Goal: Task Accomplishment & Management: Complete application form

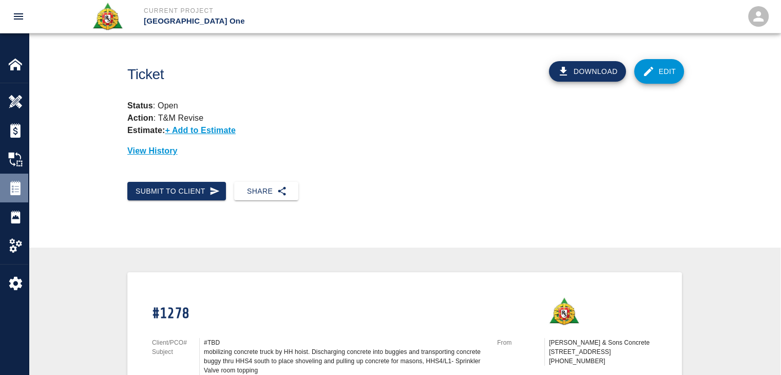
click at [16, 184] on img at bounding box center [15, 188] width 14 height 14
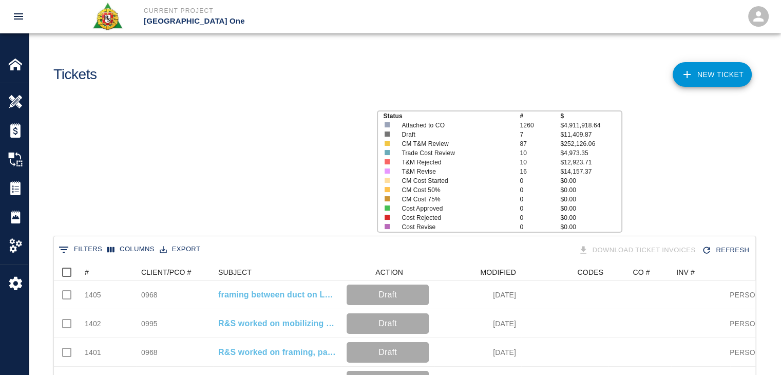
scroll to position [591, 693]
click at [98, 274] on icon "Sort" at bounding box center [95, 271] width 9 height 9
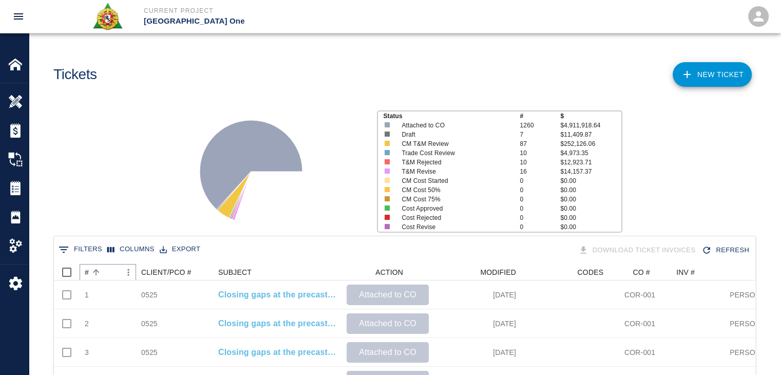
click at [98, 274] on icon "Sort" at bounding box center [95, 271] width 9 height 9
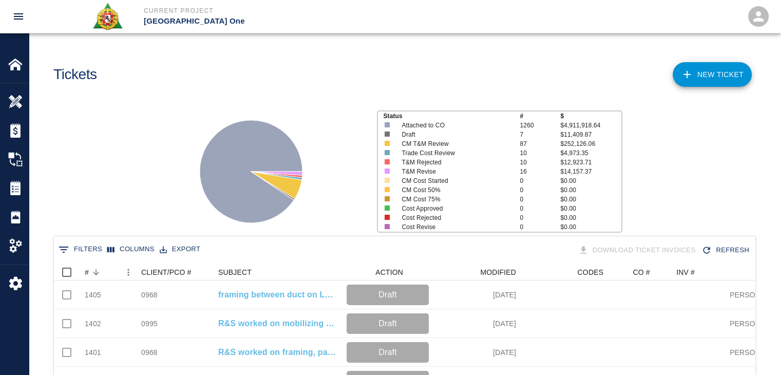
click at [95, 221] on div "Status # $ Attached to CO 1260 $4,911,918.64 Draft 7 $11,409.87 CM T&M Review 8…" at bounding box center [401, 167] width 760 height 137
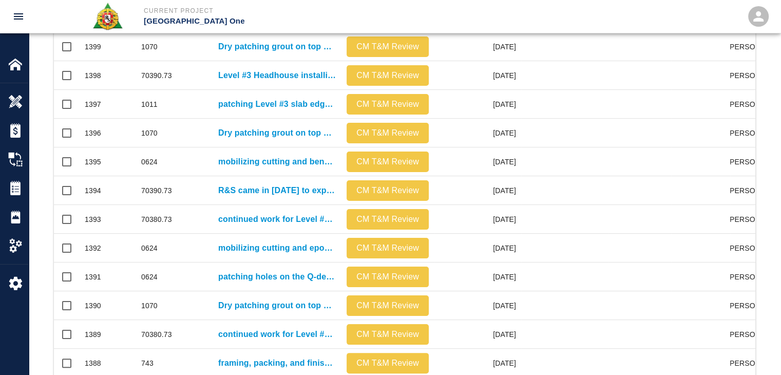
scroll to position [540, 0]
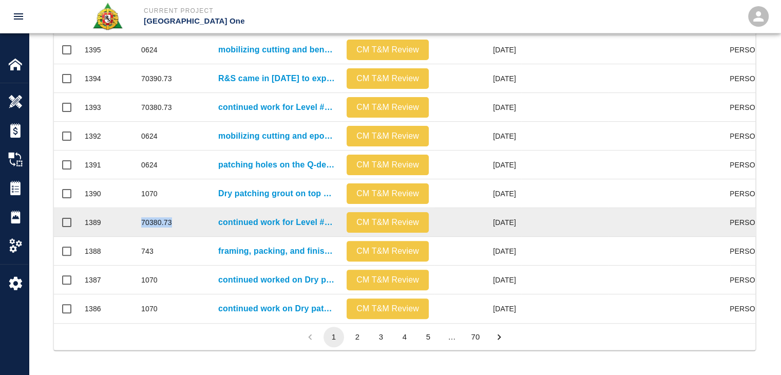
drag, startPoint x: 177, startPoint y: 212, endPoint x: 140, endPoint y: 214, distance: 37.0
click at [140, 214] on div "70380.73" at bounding box center [174, 222] width 77 height 29
copy div "70380.73"
click at [180, 214] on div "70380.73" at bounding box center [174, 222] width 77 height 29
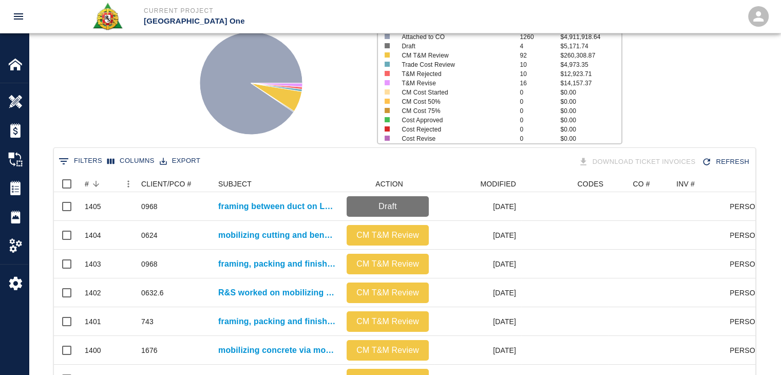
scroll to position [0, 0]
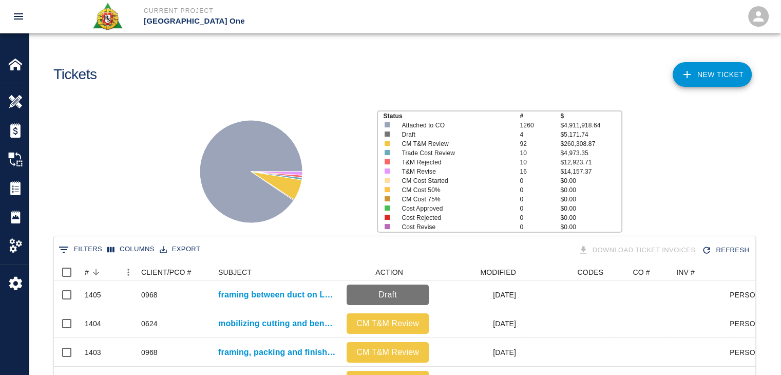
click at [88, 250] on button "0 Filters" at bounding box center [80, 249] width 49 height 16
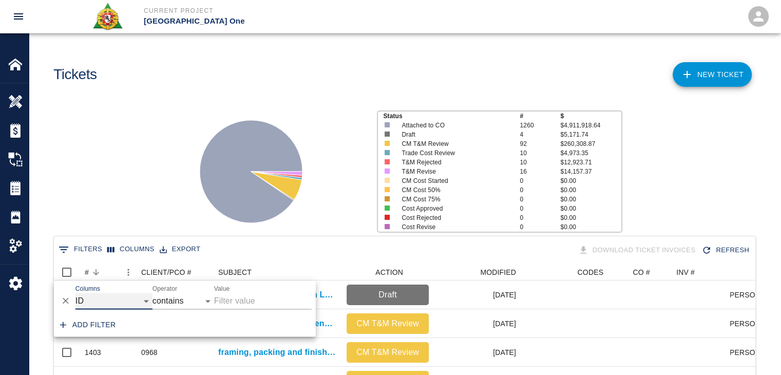
click at [126, 301] on select "ID # CLIENT/PCO # SUBJECT DESCRIPTION ACTION WORK MODIFIED CREATED CODES CO # I…" at bounding box center [113, 301] width 77 height 16
click at [75, 293] on select "ID # CLIENT/PCO # SUBJECT DESCRIPTION ACTION WORK MODIFIED CREATED CODES CO # I…" at bounding box center [113, 301] width 77 height 16
select select "pco_number"
click at [239, 297] on input "Value" at bounding box center [263, 301] width 98 height 16
paste input "70380.73"
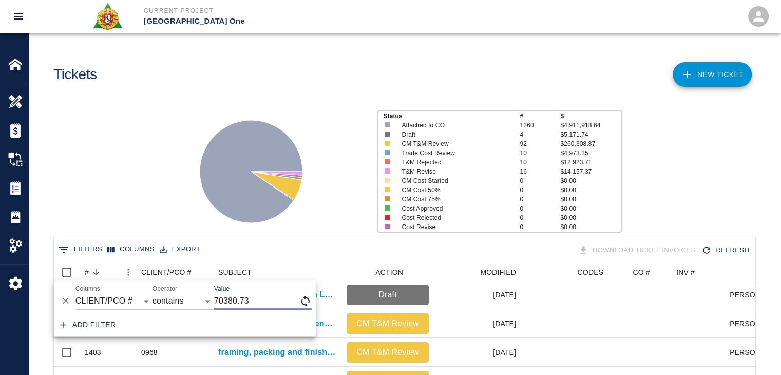
type input "70380.73"
click at [155, 206] on div "Status # $ Attached to CO 1260 $4,911,918.64 Draft 4 $5,171.74 CM T&M Review 92…" at bounding box center [401, 167] width 760 height 137
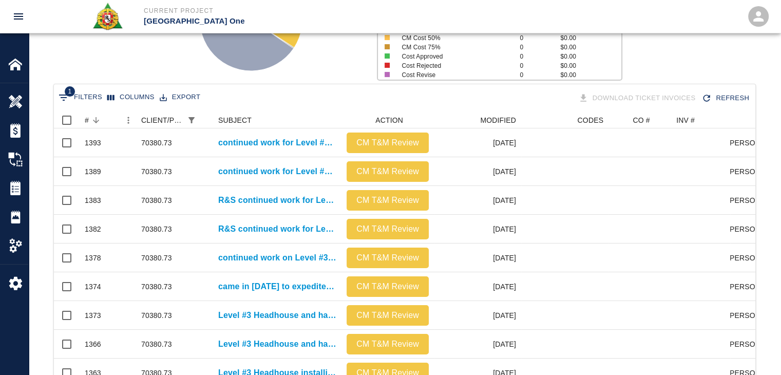
scroll to position [224, 0]
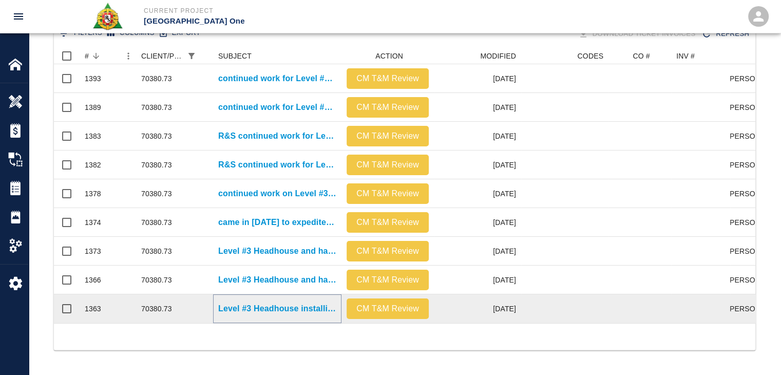
click at [275, 302] on p "Level #3 Headhouse installing Styrofoam in the hallway under walker duct." at bounding box center [277, 308] width 118 height 12
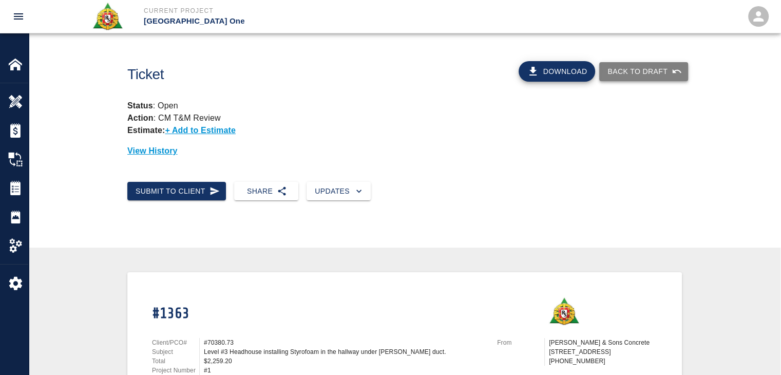
click at [631, 72] on button "Back to Draft" at bounding box center [643, 71] width 89 height 19
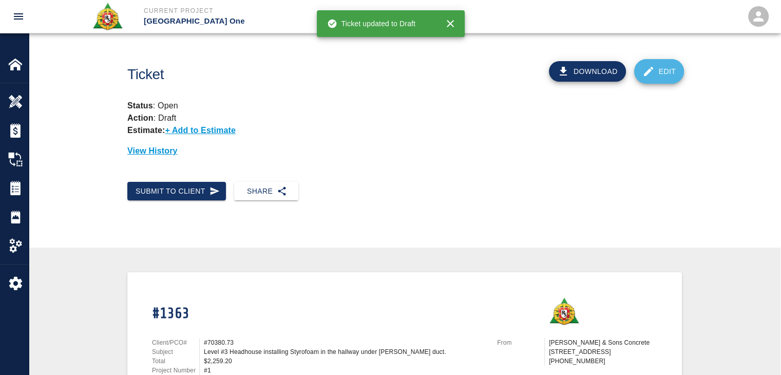
click at [647, 72] on icon at bounding box center [648, 71] width 9 height 9
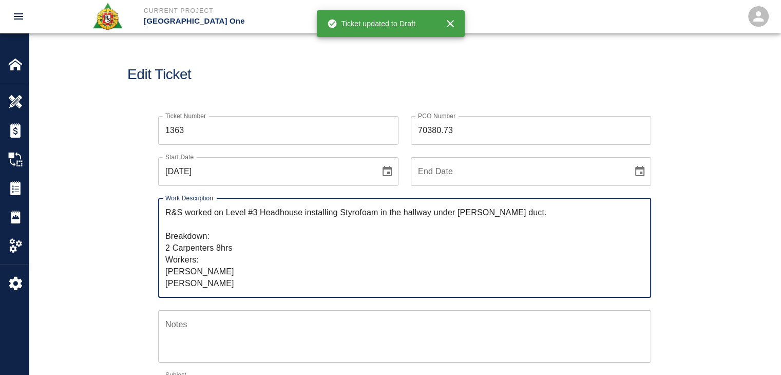
drag, startPoint x: 461, startPoint y: 133, endPoint x: 365, endPoint y: 127, distance: 95.6
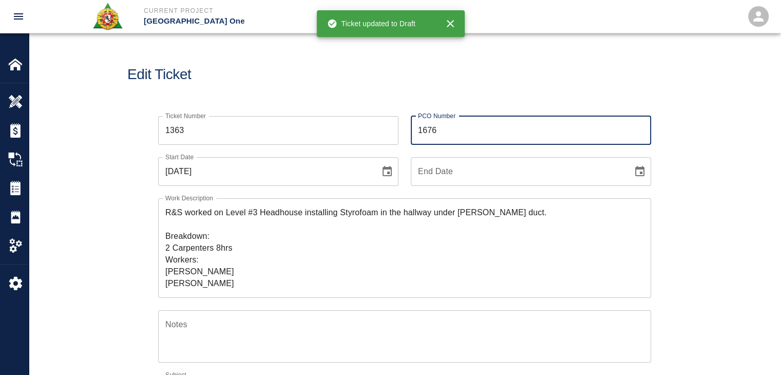
type input "1676"
click at [327, 94] on div "Edit Ticket" at bounding box center [404, 74] width 751 height 83
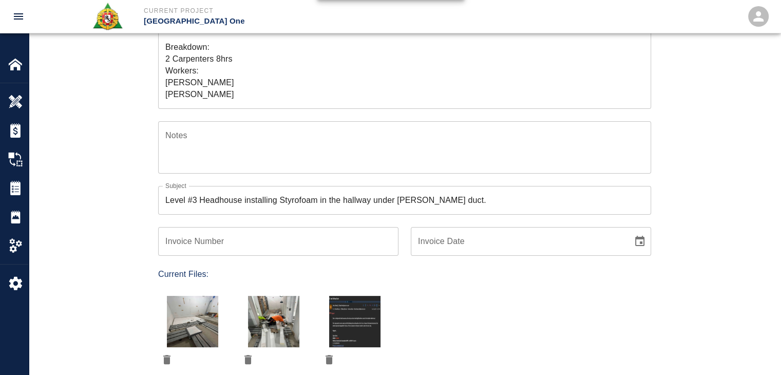
scroll to position [390, 0]
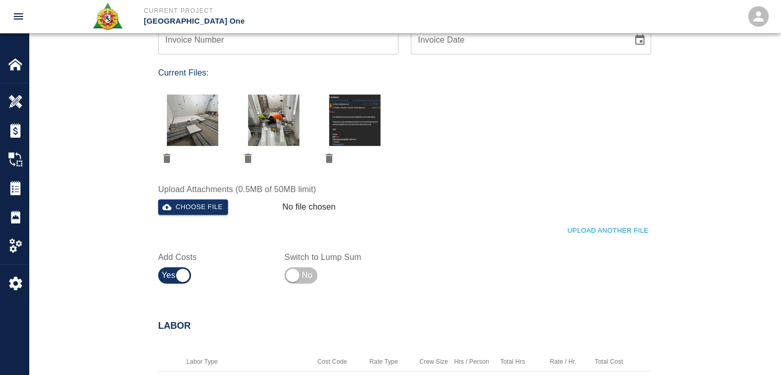
click at [199, 198] on div "Choose file" at bounding box center [216, 205] width 124 height 20
click at [214, 202] on button "Choose file" at bounding box center [193, 207] width 70 height 16
click at [431, 263] on div "Ticket Number 1363 Ticket Number PCO Number 1676 PCO Number Start Date 09/10/20…" at bounding box center [398, 1] width 505 height 575
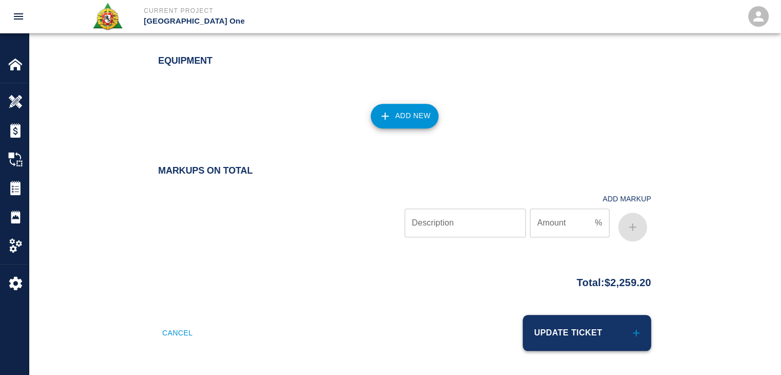
click at [566, 328] on button "Update Ticket" at bounding box center [587, 333] width 128 height 36
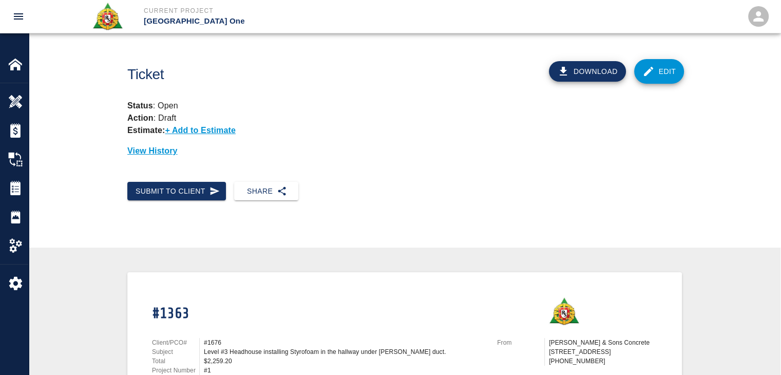
click at [177, 178] on div "Submit to Client" at bounding box center [172, 186] width 107 height 27
click at [207, 204] on div "Submit to Client Share" at bounding box center [404, 199] width 751 height 52
click at [195, 179] on div "Submit to Client" at bounding box center [172, 186] width 107 height 27
click at [210, 191] on icon "button" at bounding box center [214, 191] width 9 height 8
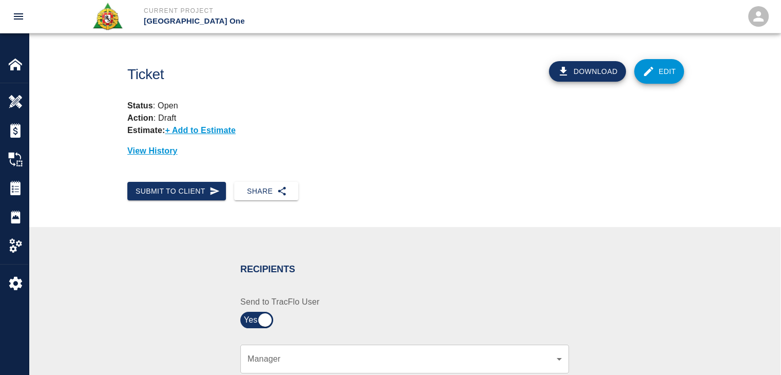
scroll to position [282, 0]
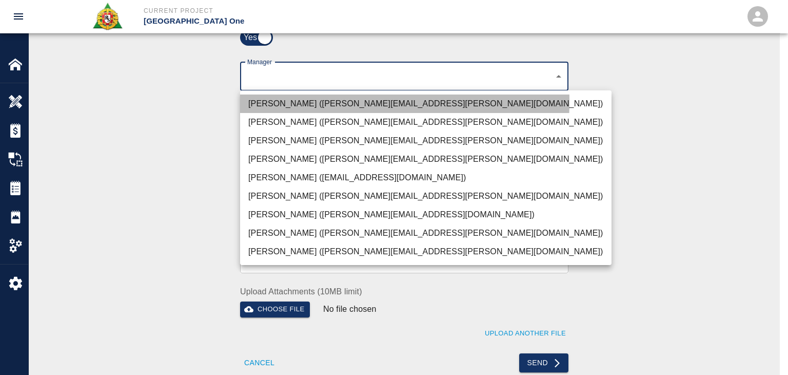
click at [302, 101] on li "[PERSON_NAME] ([PERSON_NAME][EMAIL_ADDRESS][PERSON_NAME][DOMAIN_NAME])" at bounding box center [426, 103] width 372 height 18
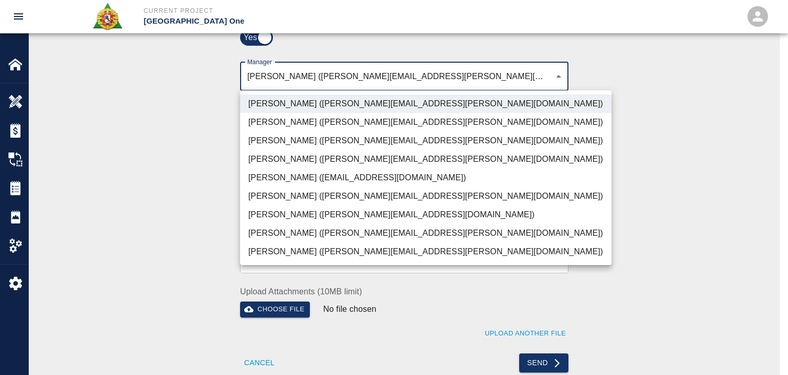
click at [296, 142] on li "[PERSON_NAME] ([PERSON_NAME][EMAIL_ADDRESS][PERSON_NAME][DOMAIN_NAME])" at bounding box center [426, 140] width 372 height 18
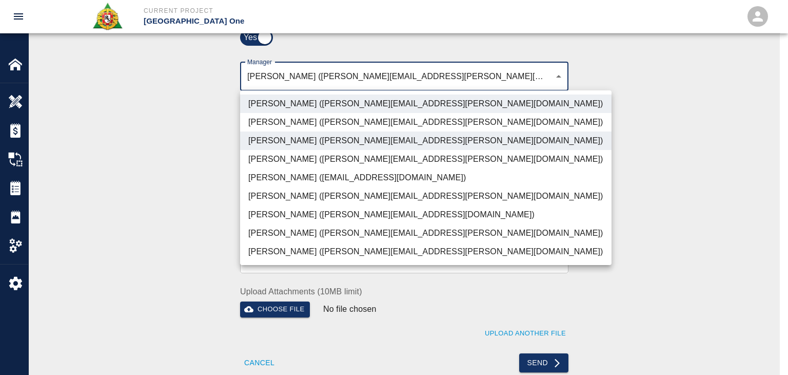
click at [310, 226] on li "[PERSON_NAME] ([PERSON_NAME][EMAIL_ADDRESS][PERSON_NAME][DOMAIN_NAME])" at bounding box center [426, 233] width 372 height 18
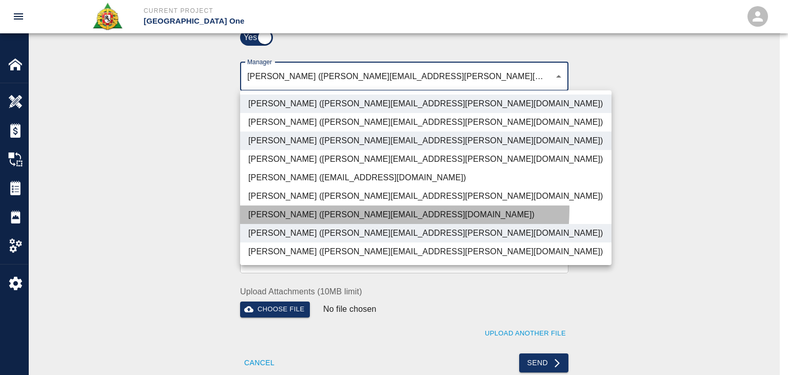
click at [300, 206] on li "[PERSON_NAME] ([PERSON_NAME][EMAIL_ADDRESS][DOMAIN_NAME])" at bounding box center [426, 214] width 372 height 18
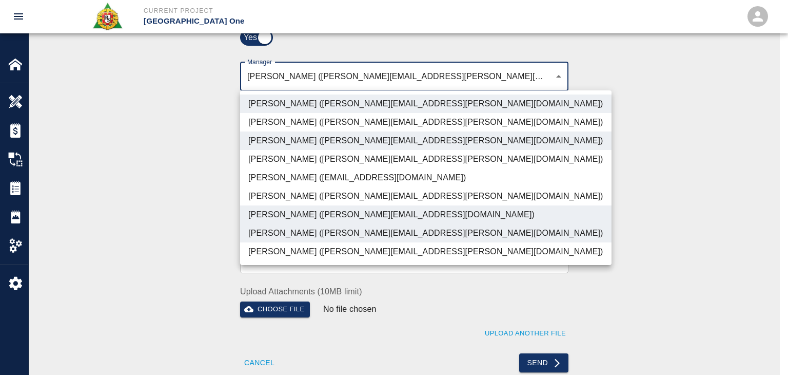
click at [311, 253] on li "[PERSON_NAME] ([PERSON_NAME][EMAIL_ADDRESS][PERSON_NAME][DOMAIN_NAME])" at bounding box center [426, 251] width 372 height 18
type input "ede96749-2565-4a65-a76c-ac2c5448e16e,69d78ca4-8a93-4c72-a988-7271956ccf0b,b38a7…"
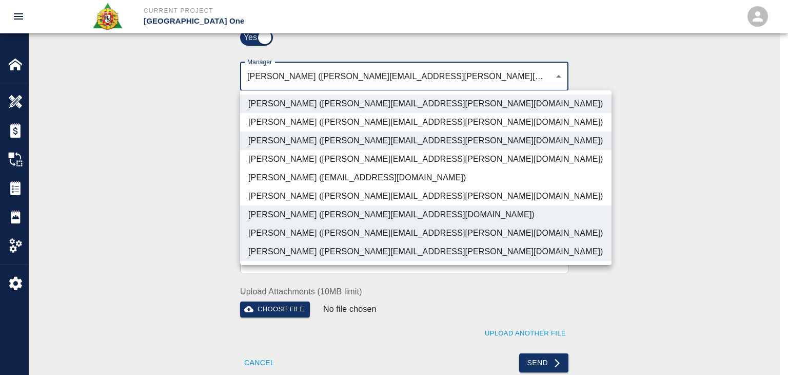
click at [189, 182] on div at bounding box center [394, 187] width 788 height 375
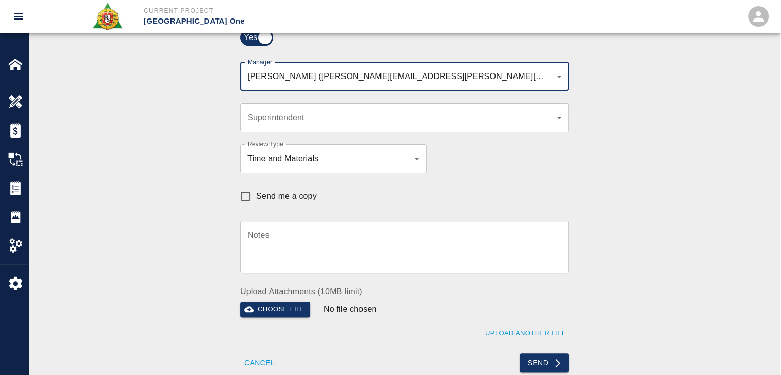
click at [250, 204] on input "Send me a copy" at bounding box center [246, 196] width 22 height 22
checkbox input "true"
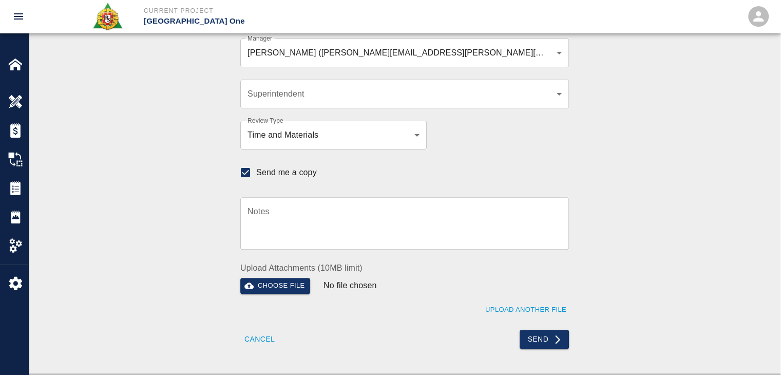
scroll to position [305, 0]
click at [529, 342] on button "Send" at bounding box center [544, 340] width 50 height 19
checkbox input "false"
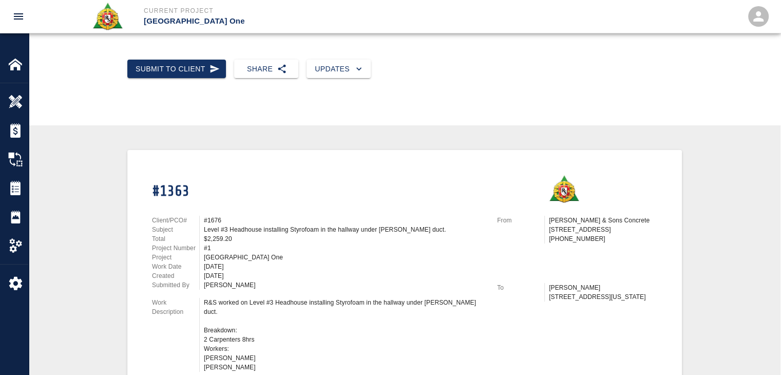
scroll to position [0, 0]
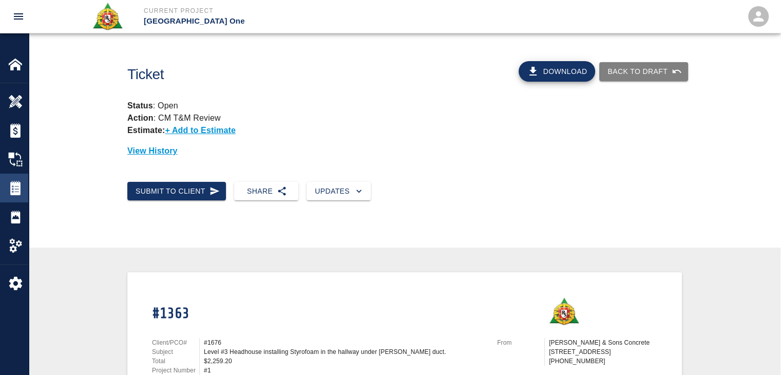
click at [14, 196] on div "Tickets" at bounding box center [14, 187] width 28 height 29
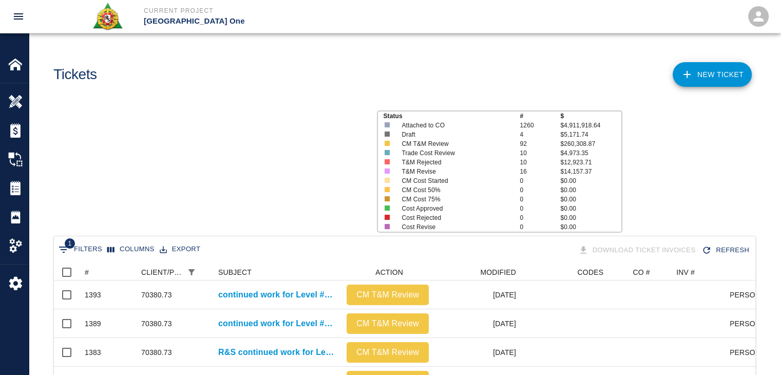
scroll to position [246, 693]
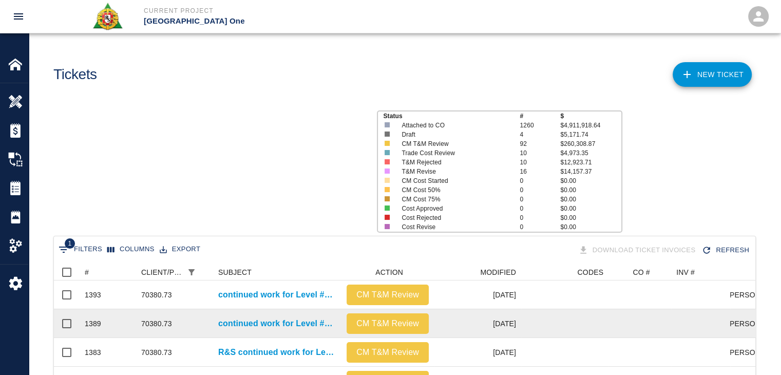
scroll to position [246, 693]
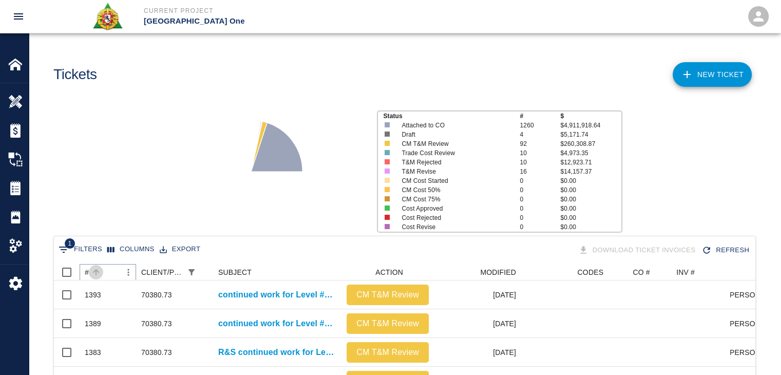
click at [98, 267] on icon "Sort" at bounding box center [95, 271] width 9 height 9
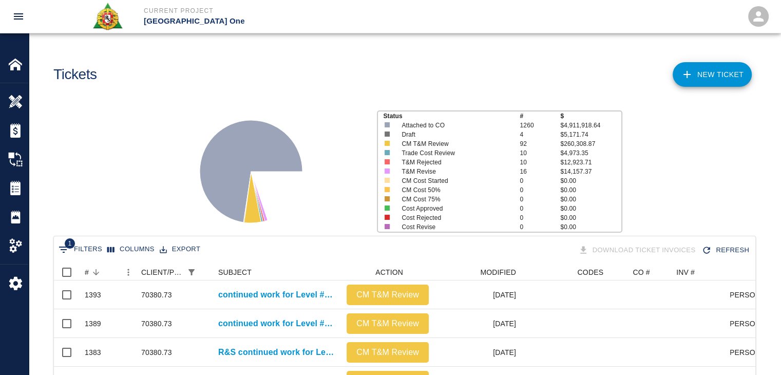
click at [121, 211] on div "Status # $ Attached to CO 1260 $4,911,918.64 Draft 4 $5,171.74 CM T&M Review 92…" at bounding box center [401, 167] width 760 height 137
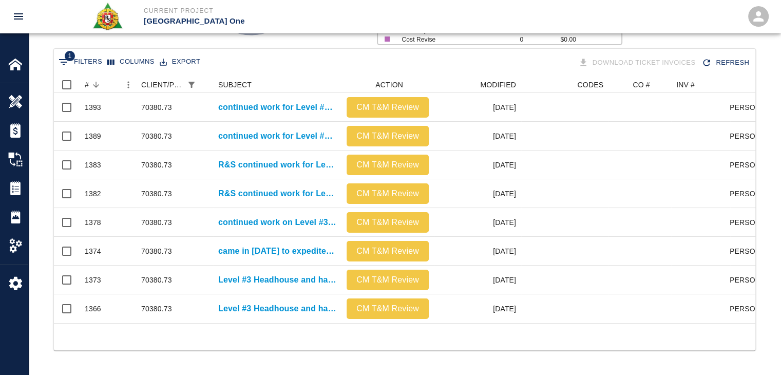
scroll to position [0, 0]
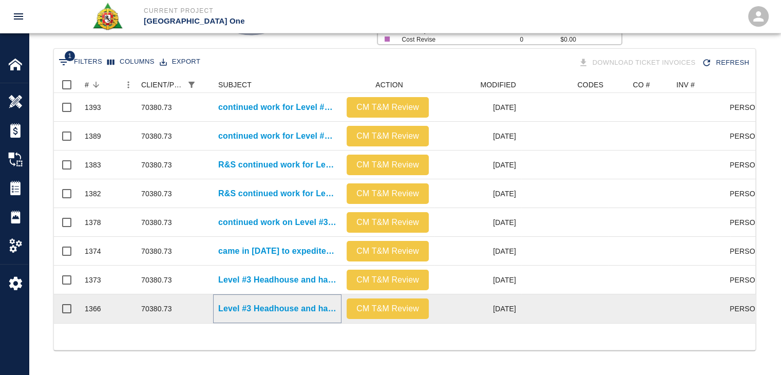
click at [249, 302] on p "Level #3 Headhouse and hallway installing Styrofoam Under walker duct." at bounding box center [277, 308] width 118 height 12
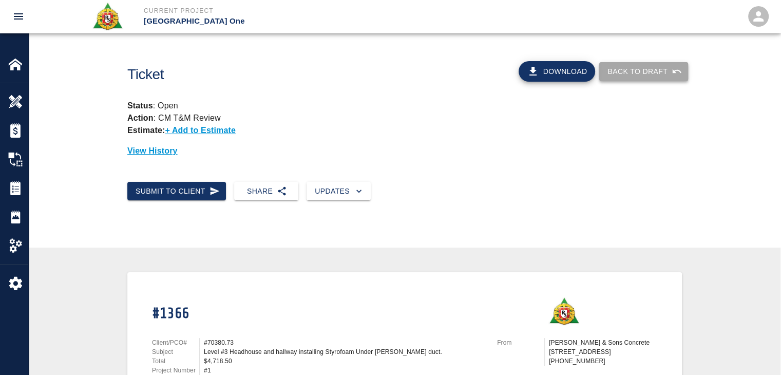
click at [618, 70] on button "Back to Draft" at bounding box center [643, 71] width 89 height 19
click at [618, 70] on div "Back to Draft" at bounding box center [643, 71] width 89 height 19
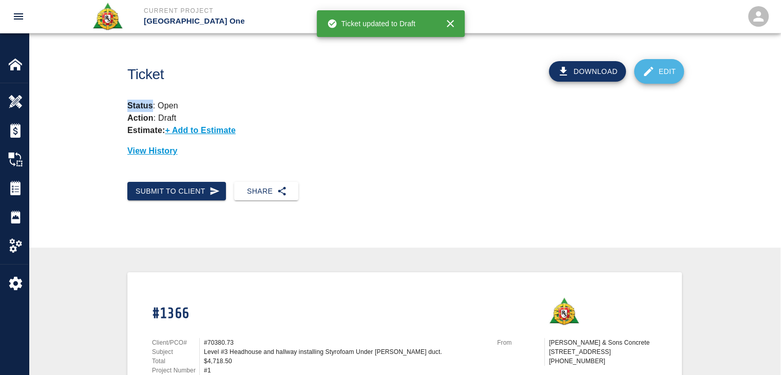
click at [661, 61] on link "Edit" at bounding box center [659, 71] width 50 height 25
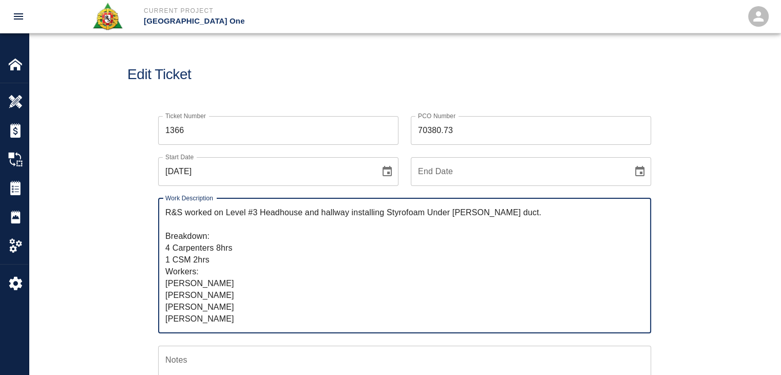
drag, startPoint x: 467, startPoint y: 133, endPoint x: 380, endPoint y: 119, distance: 88.5
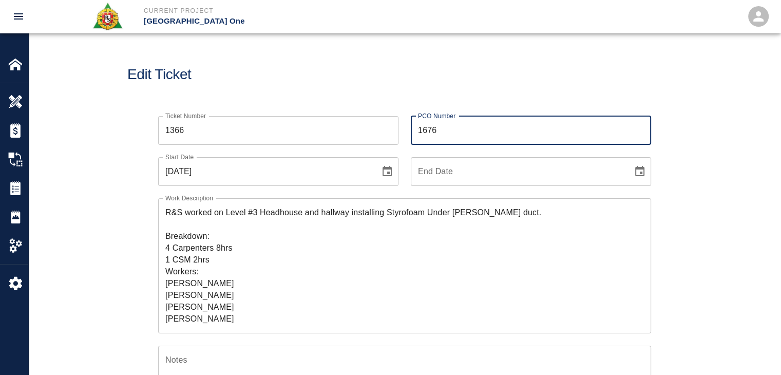
type input "1676"
click at [380, 116] on input "1366" at bounding box center [278, 130] width 240 height 29
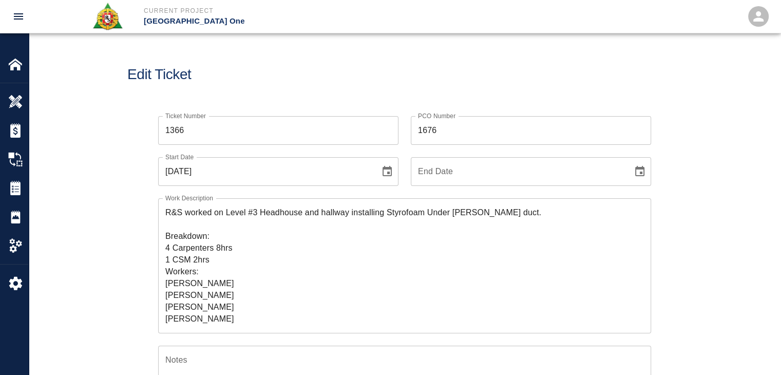
drag, startPoint x: 384, startPoint y: 99, endPoint x: 375, endPoint y: 98, distance: 9.3
click at [375, 98] on div "Edit Ticket" at bounding box center [404, 74] width 751 height 83
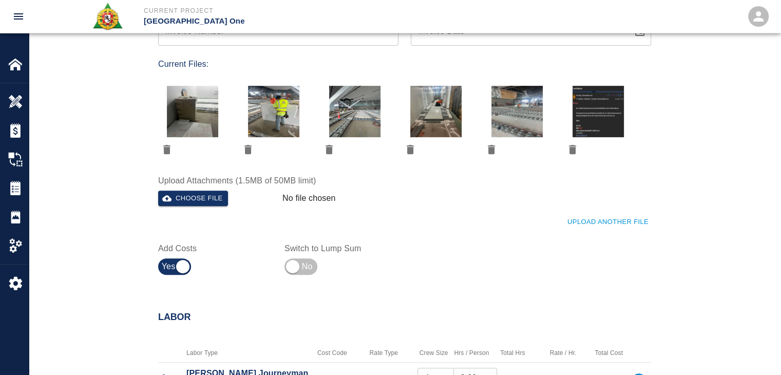
scroll to position [439, 0]
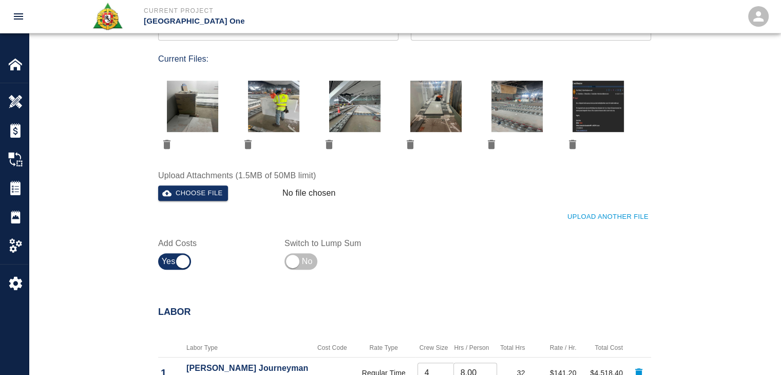
click at [182, 201] on div "Upload Another File" at bounding box center [398, 211] width 505 height 28
click at [177, 196] on button "Choose file" at bounding box center [193, 193] width 70 height 16
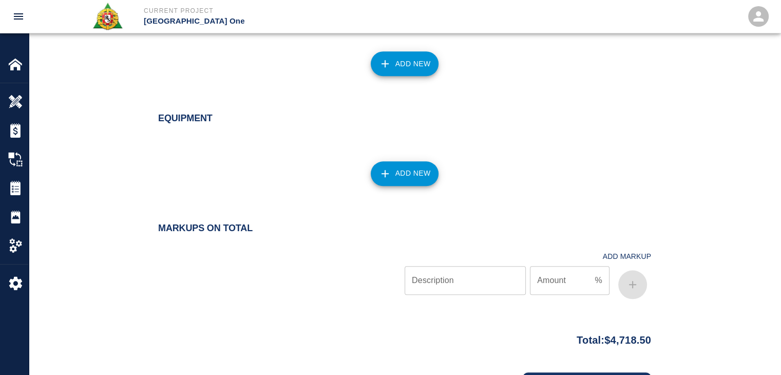
scroll to position [1086, 0]
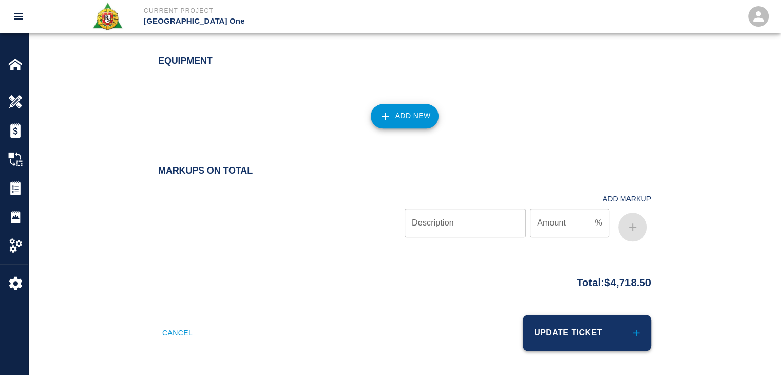
click at [585, 326] on button "Update Ticket" at bounding box center [587, 333] width 128 height 36
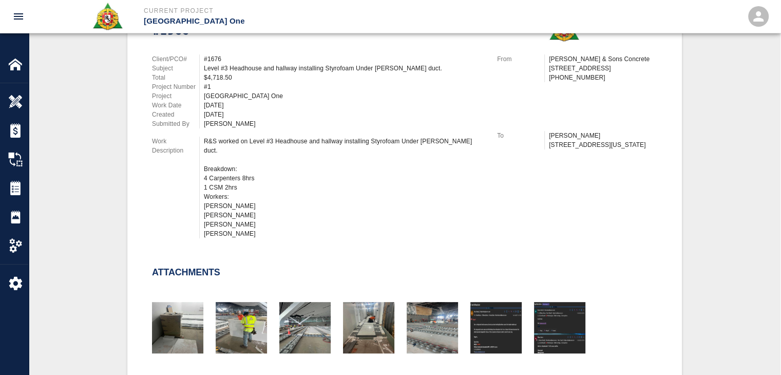
scroll to position [59, 0]
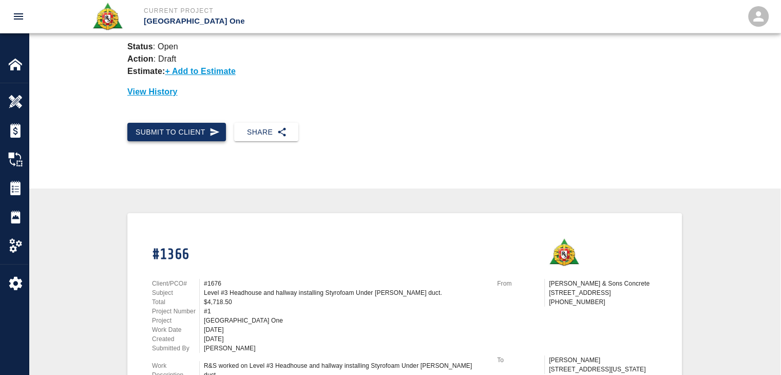
click at [199, 132] on button "Submit to Client" at bounding box center [176, 132] width 99 height 19
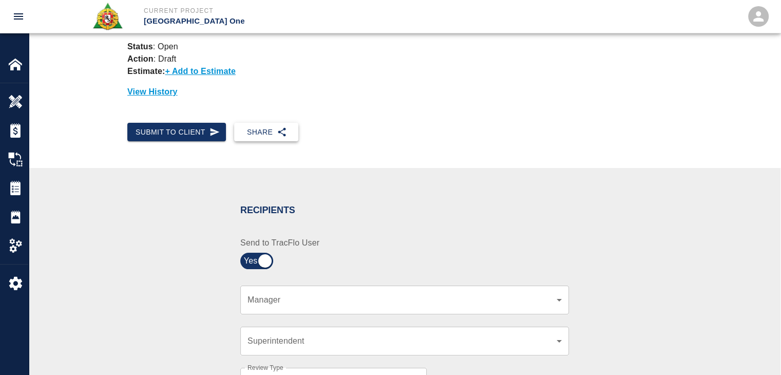
scroll to position [187, 0]
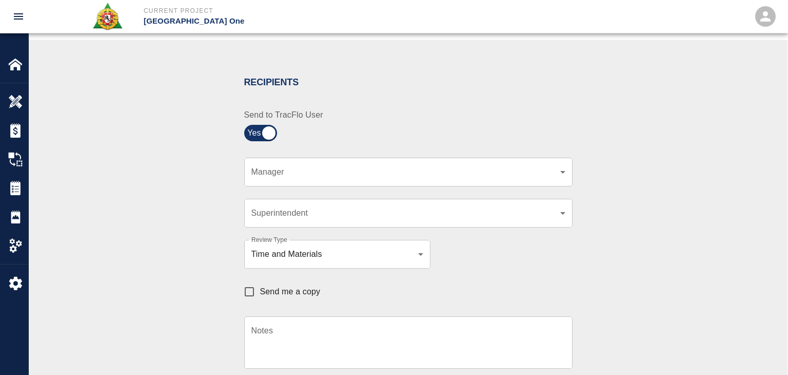
click at [291, 173] on body "Current Project [GEOGRAPHIC_DATA] One Home JFK Terminal One Overview Estimates …" at bounding box center [394, 0] width 788 height 375
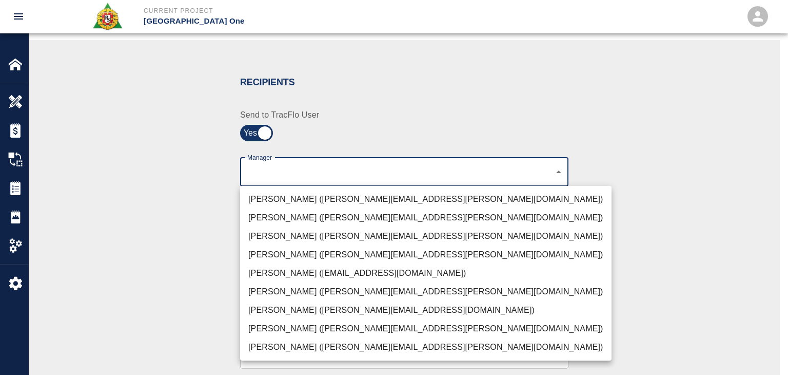
click at [298, 199] on li "[PERSON_NAME] ([PERSON_NAME][EMAIL_ADDRESS][PERSON_NAME][DOMAIN_NAME])" at bounding box center [426, 199] width 372 height 18
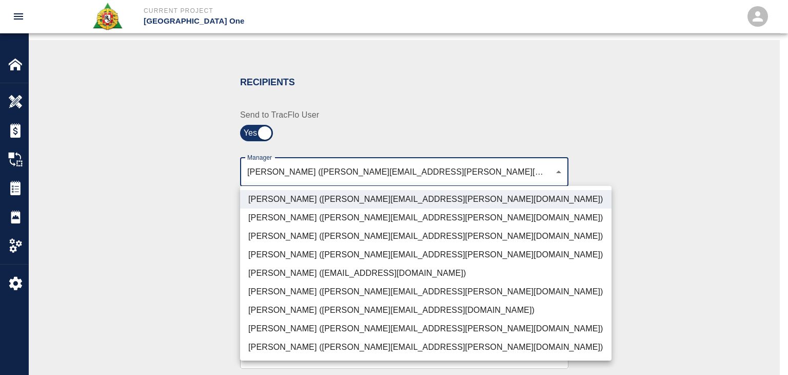
click at [275, 231] on li "[PERSON_NAME] ([PERSON_NAME][EMAIL_ADDRESS][PERSON_NAME][DOMAIN_NAME])" at bounding box center [426, 236] width 372 height 18
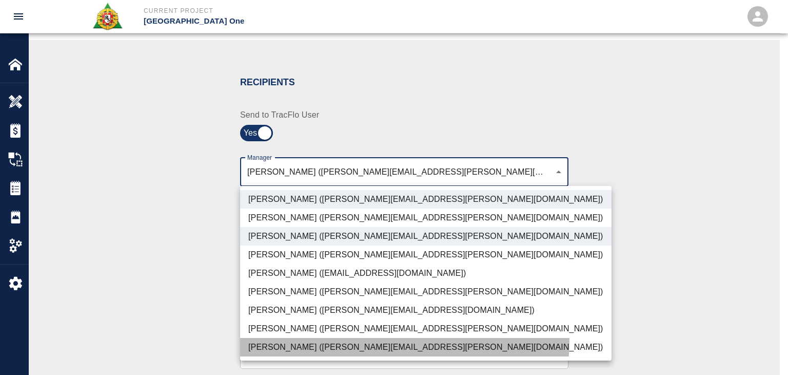
click at [289, 338] on li "[PERSON_NAME] ([PERSON_NAME][EMAIL_ADDRESS][PERSON_NAME][DOMAIN_NAME])" at bounding box center [426, 347] width 372 height 18
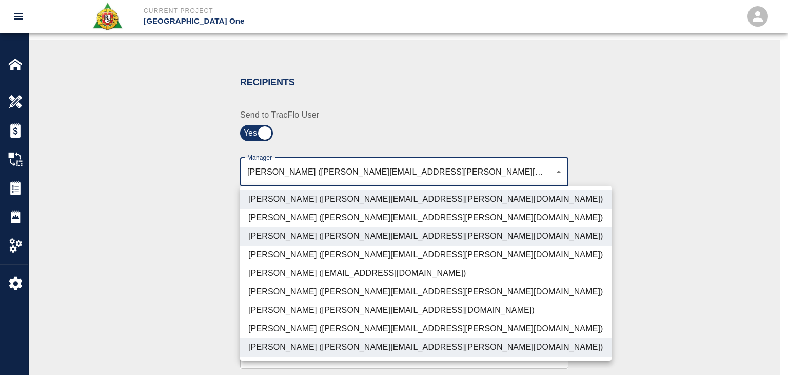
click at [272, 302] on li "[PERSON_NAME] ([PERSON_NAME][EMAIL_ADDRESS][DOMAIN_NAME])" at bounding box center [426, 310] width 372 height 18
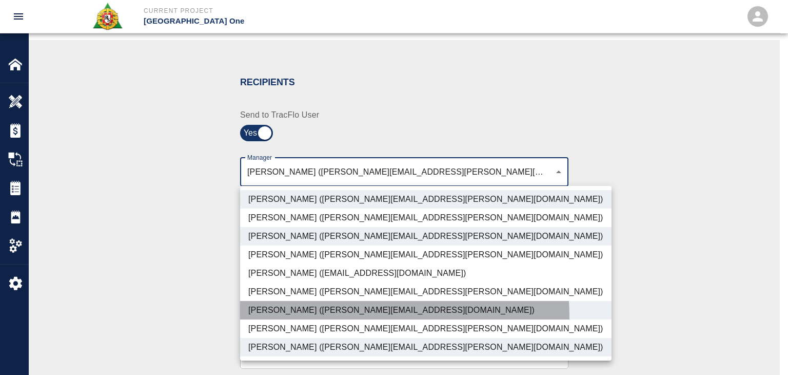
click at [285, 318] on li "[PERSON_NAME] ([PERSON_NAME][EMAIL_ADDRESS][DOMAIN_NAME])" at bounding box center [426, 310] width 372 height 18
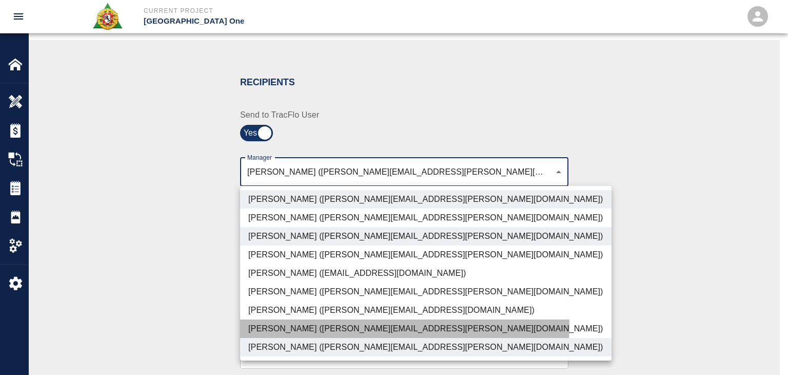
click at [292, 322] on li "[PERSON_NAME] ([PERSON_NAME][EMAIL_ADDRESS][PERSON_NAME][DOMAIN_NAME])" at bounding box center [426, 328] width 372 height 18
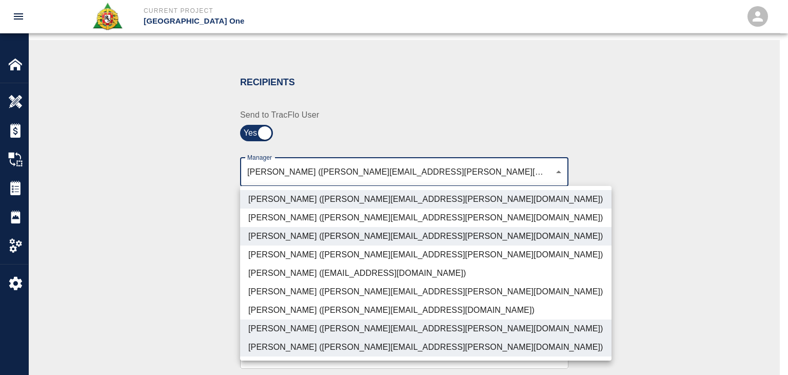
click at [281, 311] on li "[PERSON_NAME] ([PERSON_NAME][EMAIL_ADDRESS][DOMAIN_NAME])" at bounding box center [426, 310] width 372 height 18
type input "ede96749-2565-4a65-a76c-ac2c5448e16e,69d78ca4-8a93-4c72-a988-7271956ccf0b,c39cc…"
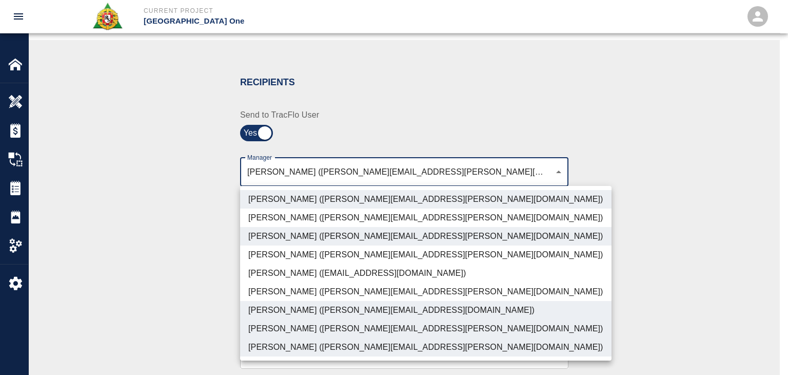
click at [212, 300] on div at bounding box center [394, 187] width 788 height 375
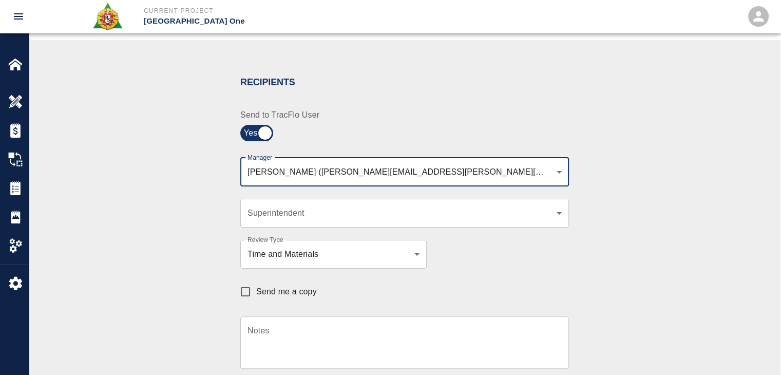
click at [255, 289] on input "Send me a copy" at bounding box center [246, 292] width 22 height 22
checkbox input "true"
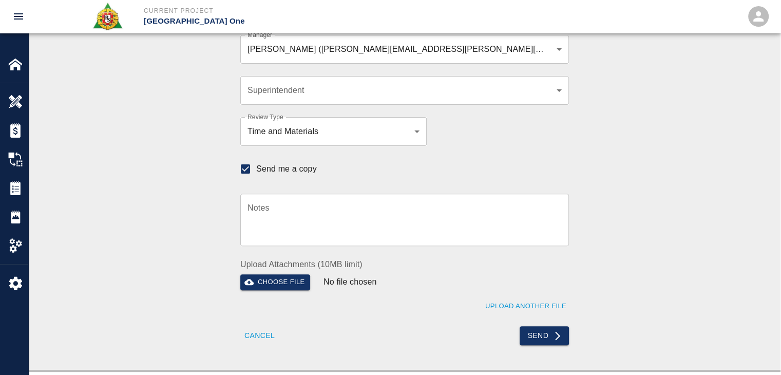
scroll to position [306, 0]
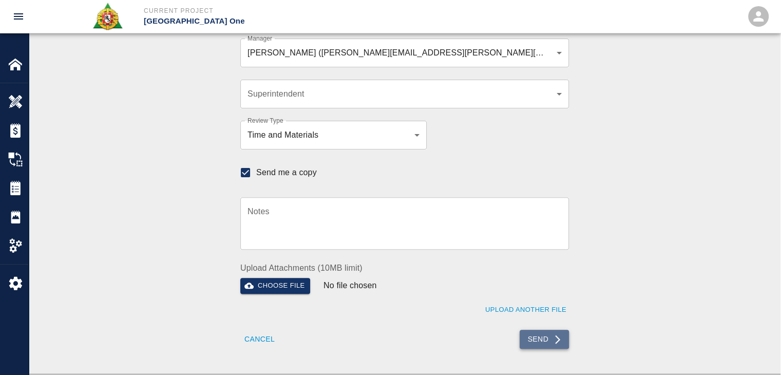
click at [544, 337] on button "Send" at bounding box center [544, 339] width 50 height 19
checkbox input "false"
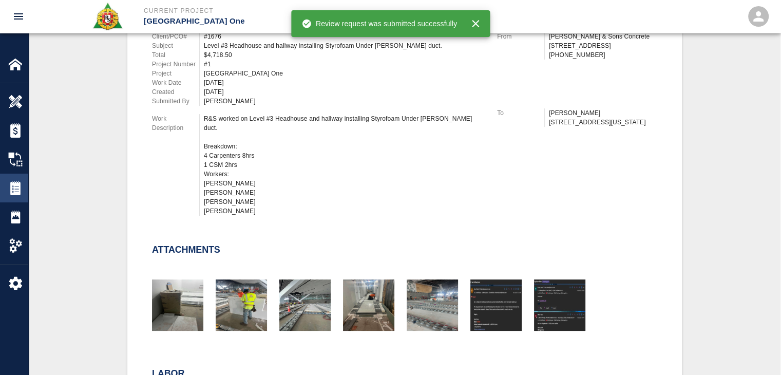
click at [16, 191] on img at bounding box center [15, 188] width 14 height 14
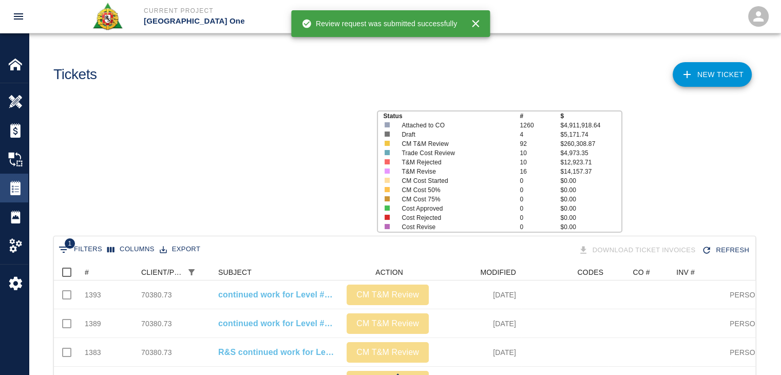
scroll to position [218, 693]
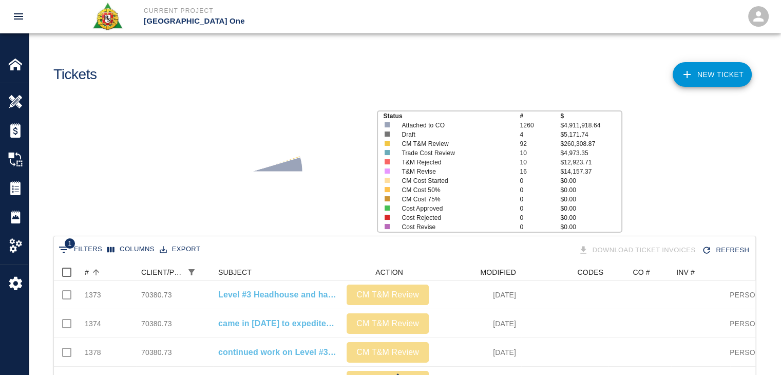
click at [105, 267] on div "#" at bounding box center [110, 272] width 51 height 16
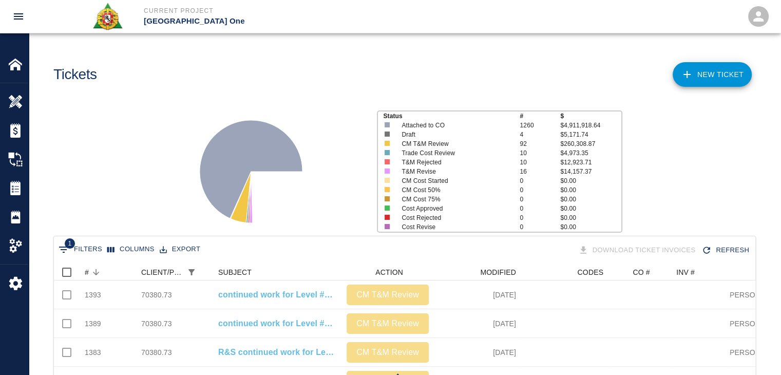
click at [114, 221] on div "Status # $ Attached to CO 1260 $4,911,918.64 Draft 4 $5,171.74 CM T&M Review 92…" at bounding box center [401, 167] width 760 height 137
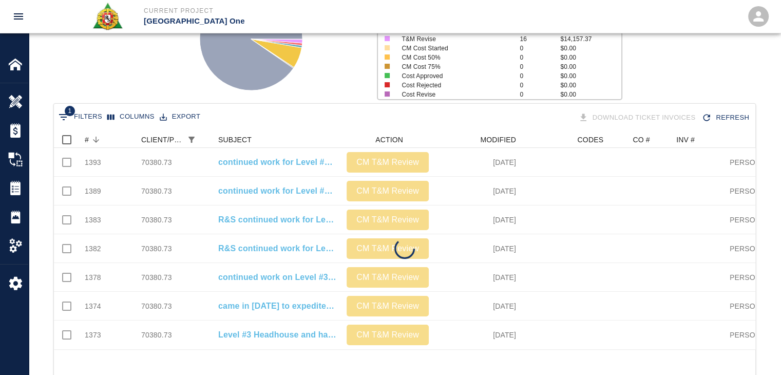
scroll to position [161, 0]
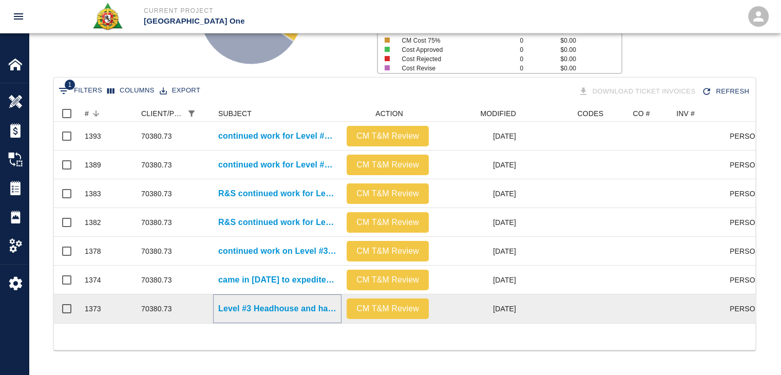
click at [250, 304] on p "Level #3 Headhouse and hallway installing Styrofoam." at bounding box center [277, 308] width 118 height 12
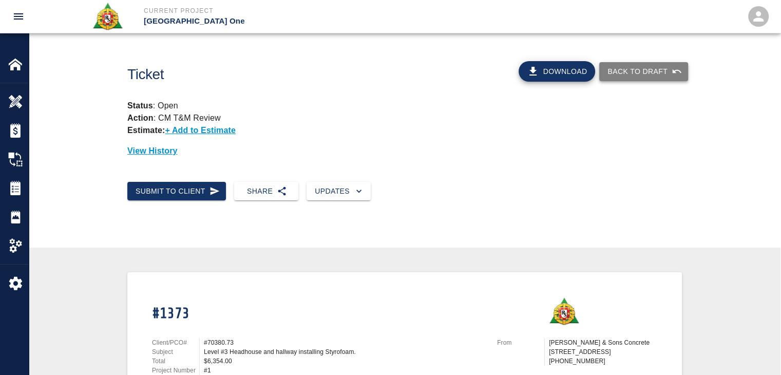
click at [617, 62] on button "Back to Draft" at bounding box center [643, 71] width 89 height 19
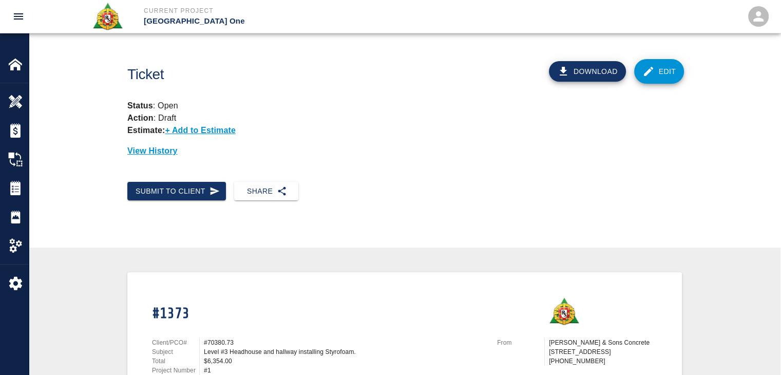
click at [660, 84] on div "Download Edit" at bounding box center [570, 68] width 235 height 48
click at [669, 84] on div "Download Edit" at bounding box center [570, 68] width 235 height 48
click at [657, 64] on link "Edit" at bounding box center [659, 71] width 50 height 25
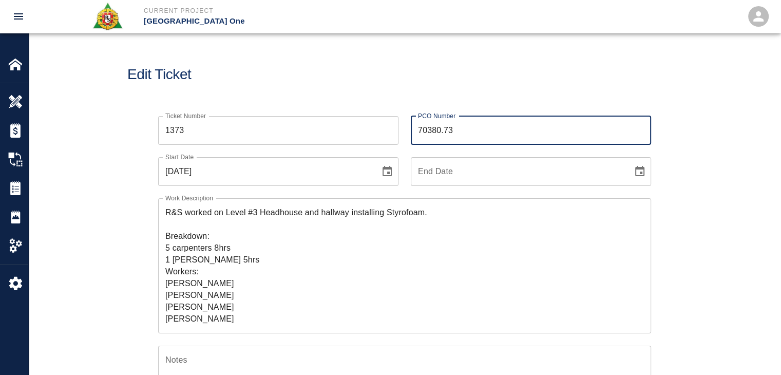
drag, startPoint x: 509, startPoint y: 132, endPoint x: 355, endPoint y: 86, distance: 160.3
click at [355, 86] on main "Edit Ticket Ticket Number 1373 Ticket Number PCO Number 70380.73 PCO Number Sta…" at bounding box center [404, 187] width 751 height 375
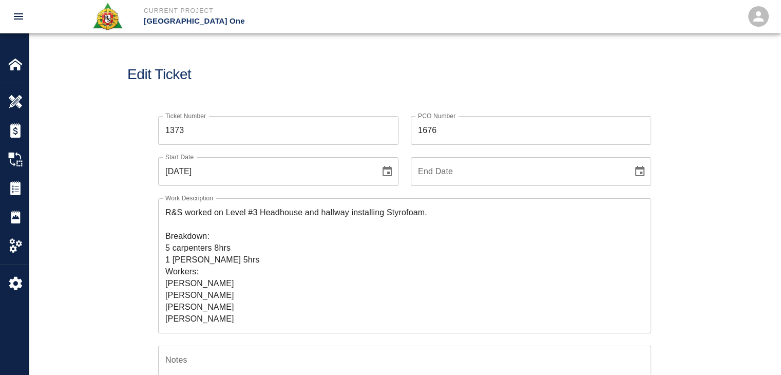
click at [355, 86] on div "Edit Ticket" at bounding box center [404, 74] width 751 height 83
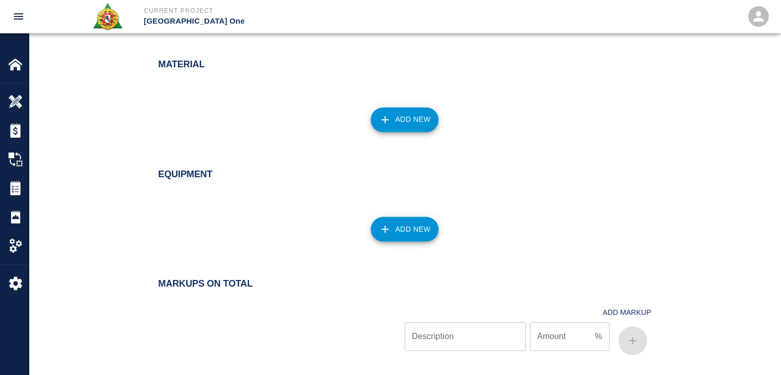
scroll to position [1086, 0]
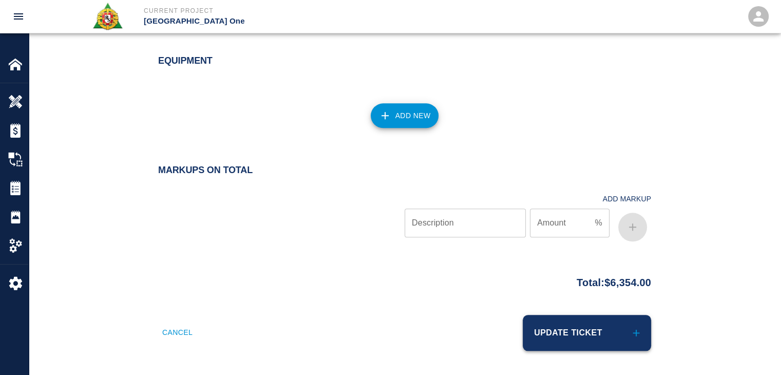
click at [646, 334] on button "Update Ticket" at bounding box center [587, 333] width 128 height 36
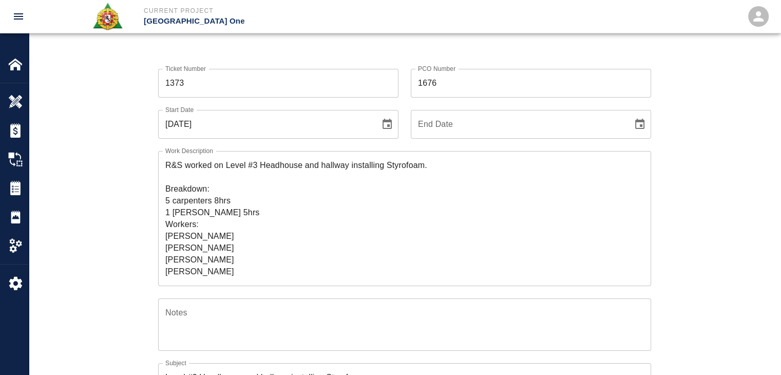
scroll to position [0, 0]
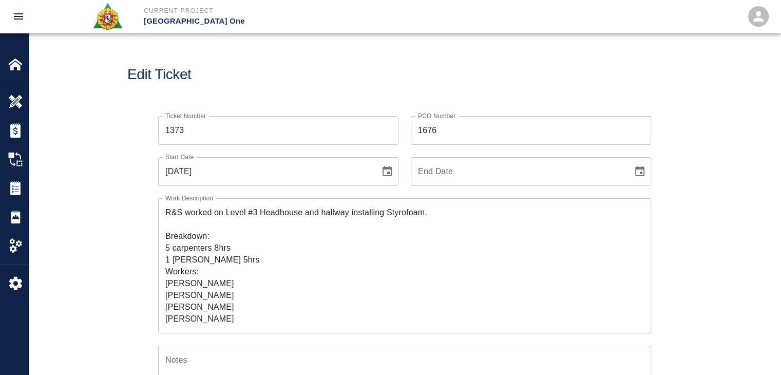
type input "70380.73"
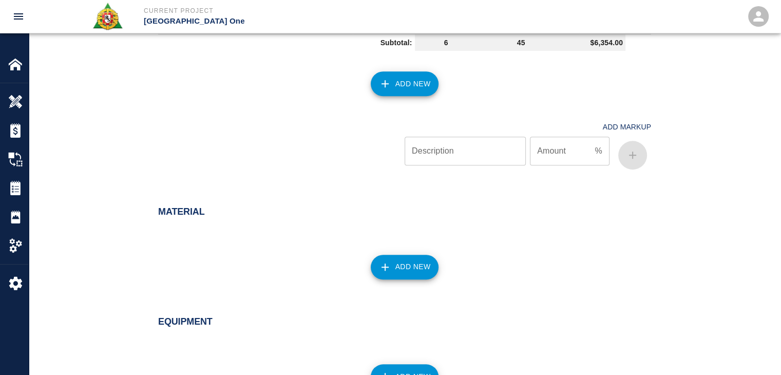
scroll to position [1086, 0]
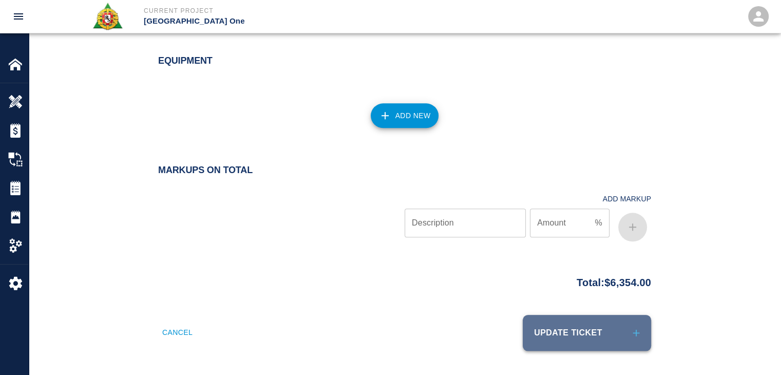
click at [545, 348] on button "Update Ticket" at bounding box center [587, 333] width 128 height 36
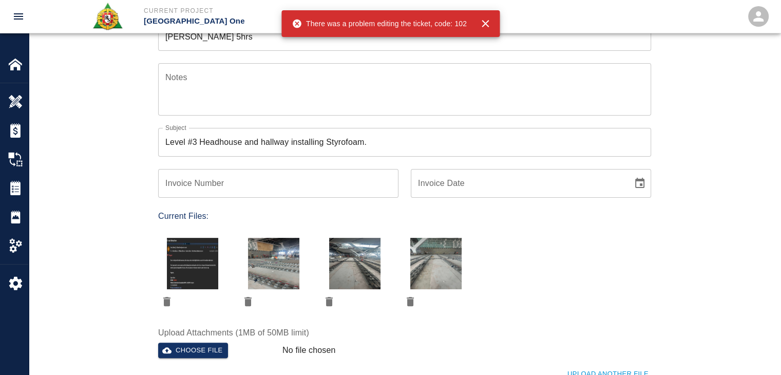
scroll to position [0, 0]
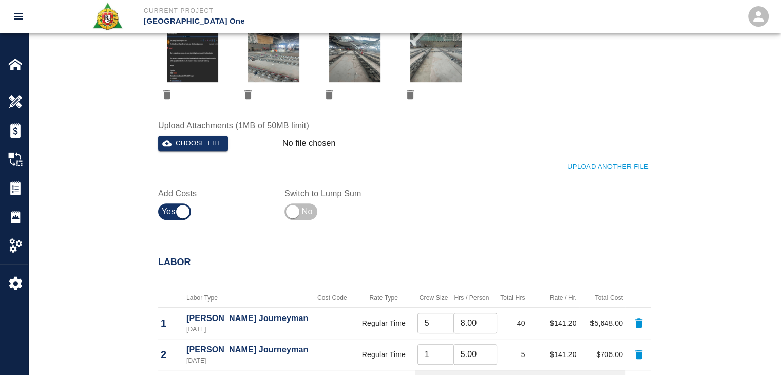
scroll to position [339, 0]
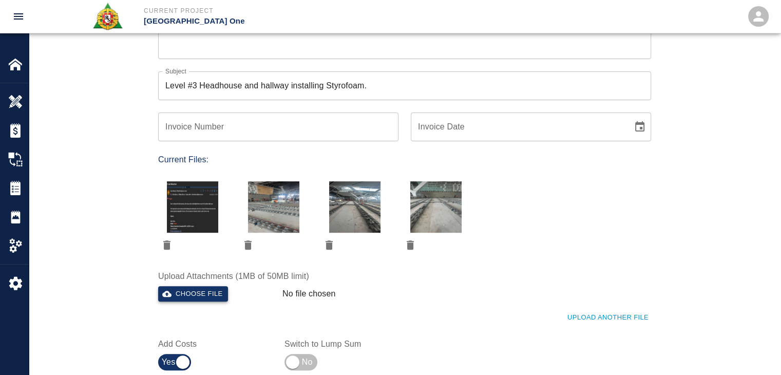
click at [207, 294] on button "Choose file" at bounding box center [193, 294] width 70 height 16
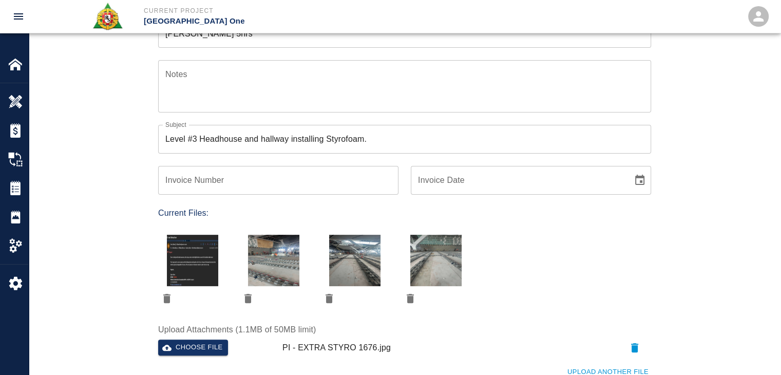
scroll to position [0, 0]
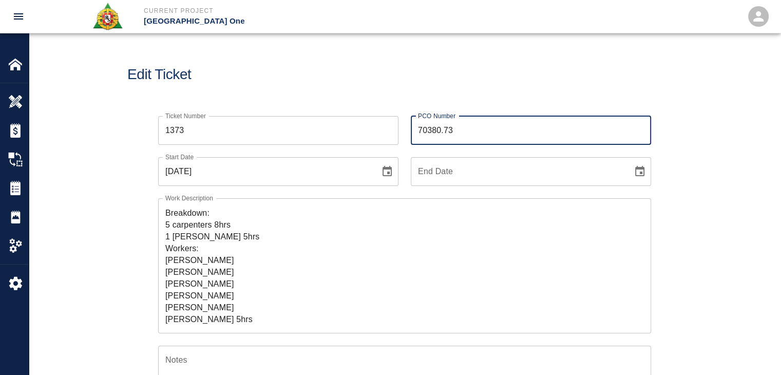
drag, startPoint x: 471, startPoint y: 125, endPoint x: 385, endPoint y: 122, distance: 85.3
type input "1676"
click at [328, 72] on h1 "Edit Ticket" at bounding box center [404, 74] width 554 height 17
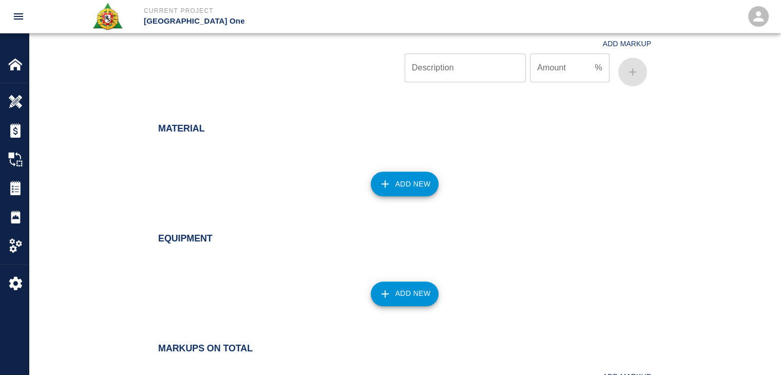
scroll to position [1086, 0]
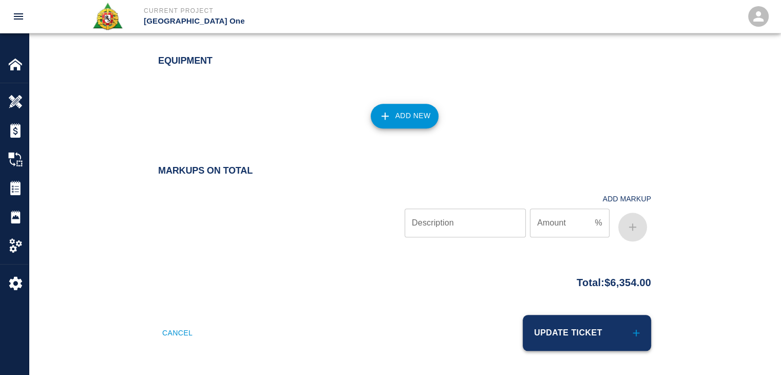
click at [547, 334] on button "Update Ticket" at bounding box center [587, 333] width 128 height 36
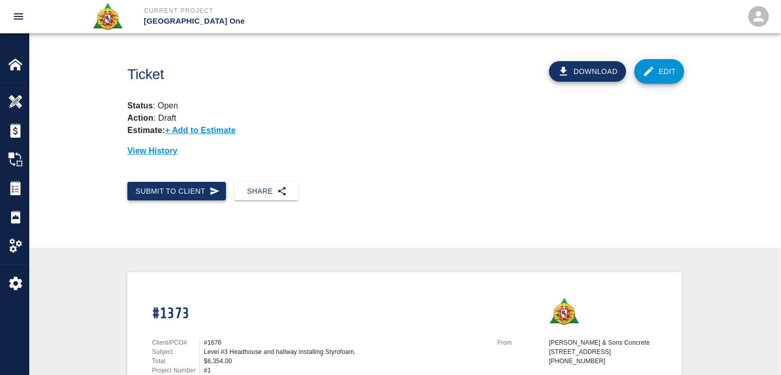
click at [172, 185] on button "Submit to Client" at bounding box center [176, 191] width 99 height 19
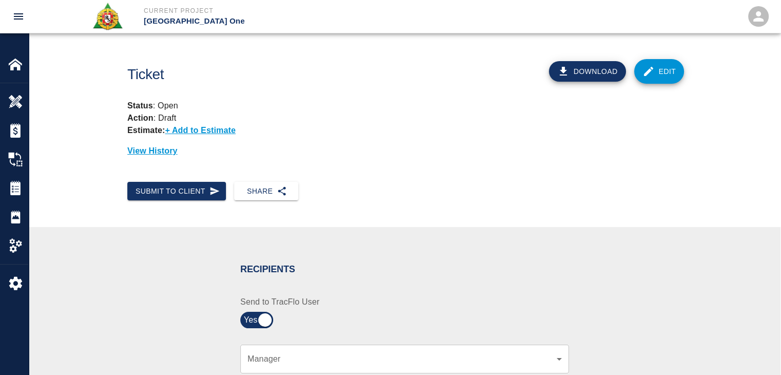
scroll to position [205, 0]
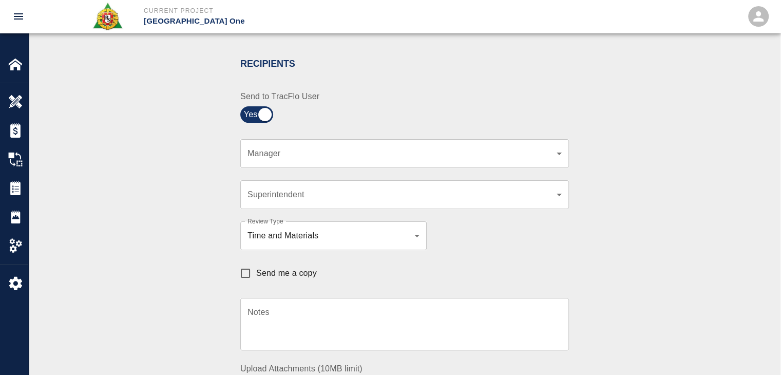
click at [276, 145] on div "​ Manager" at bounding box center [404, 153] width 328 height 29
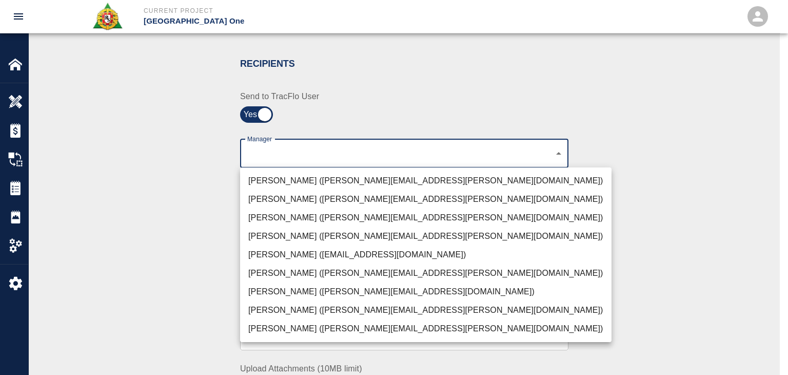
click at [271, 177] on li "[PERSON_NAME] ([PERSON_NAME][EMAIL_ADDRESS][PERSON_NAME][DOMAIN_NAME])" at bounding box center [426, 180] width 372 height 18
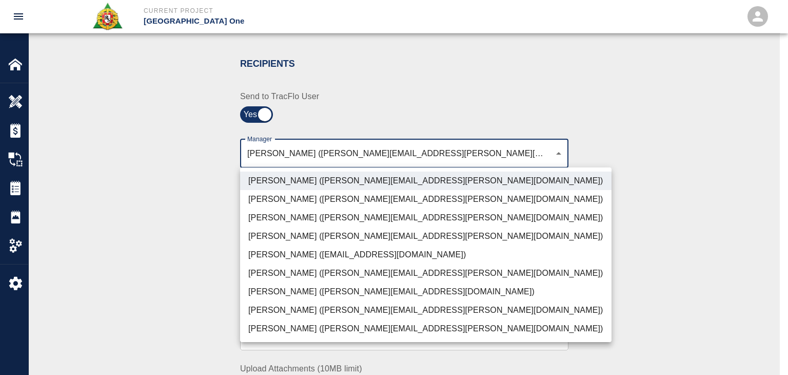
click at [276, 221] on li "[PERSON_NAME] ([PERSON_NAME][EMAIL_ADDRESS][PERSON_NAME][DOMAIN_NAME])" at bounding box center [426, 217] width 372 height 18
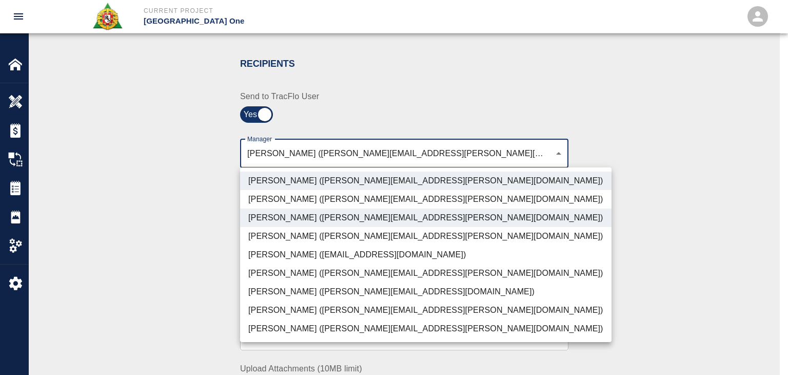
click at [275, 328] on li "[PERSON_NAME] ([PERSON_NAME][EMAIL_ADDRESS][PERSON_NAME][DOMAIN_NAME])" at bounding box center [426, 328] width 372 height 18
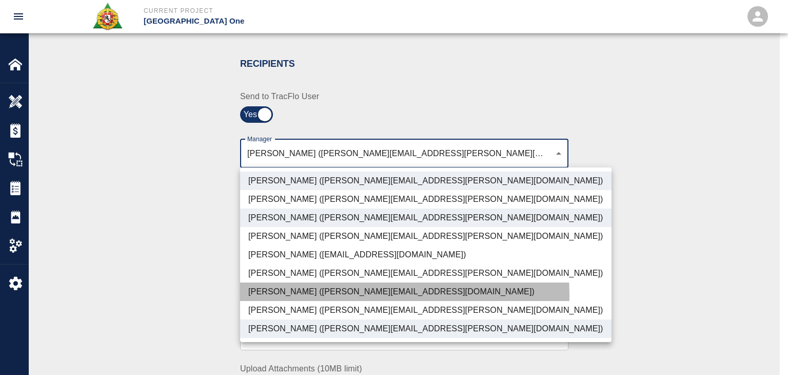
click at [273, 296] on li "[PERSON_NAME] ([PERSON_NAME][EMAIL_ADDRESS][DOMAIN_NAME])" at bounding box center [426, 291] width 372 height 18
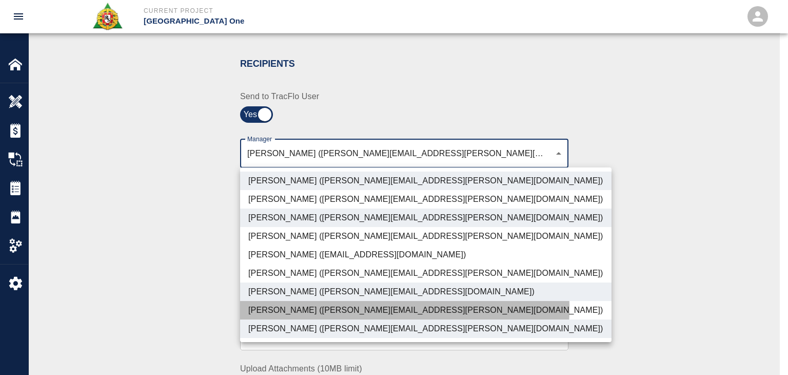
click at [281, 307] on li "[PERSON_NAME] ([PERSON_NAME][EMAIL_ADDRESS][PERSON_NAME][DOMAIN_NAME])" at bounding box center [426, 310] width 372 height 18
type input "ede96749-2565-4a65-a76c-ac2c5448e16e,69d78ca4-8a93-4c72-a988-7271956ccf0b,c39cc…"
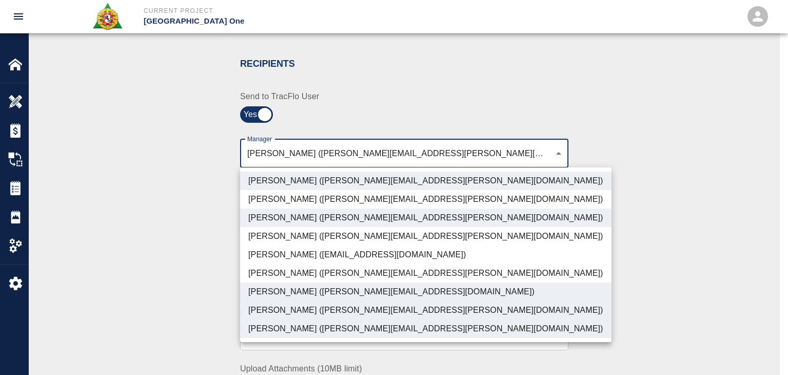
click at [214, 292] on div at bounding box center [394, 187] width 788 height 375
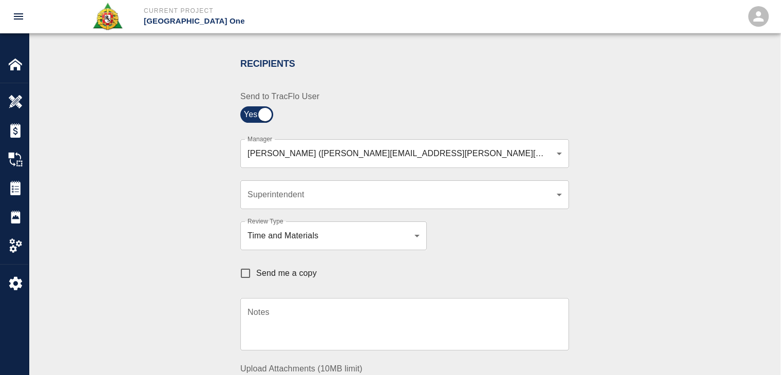
click at [266, 267] on span "Send me a copy" at bounding box center [286, 273] width 61 height 12
click at [256, 266] on input "Send me a copy" at bounding box center [246, 273] width 22 height 22
checkbox input "true"
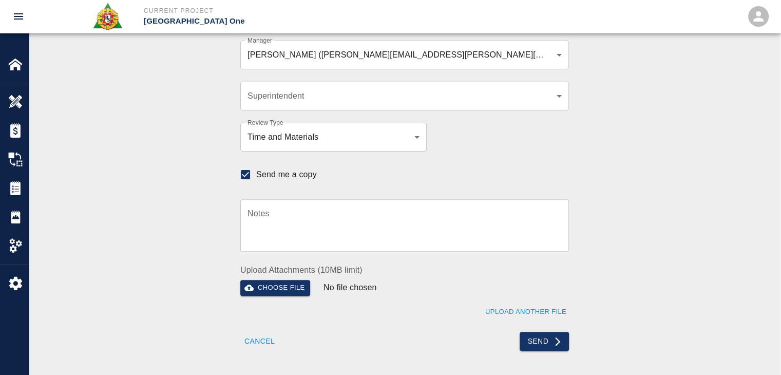
scroll to position [304, 0]
click at [530, 339] on button "Send" at bounding box center [544, 341] width 50 height 19
checkbox input "false"
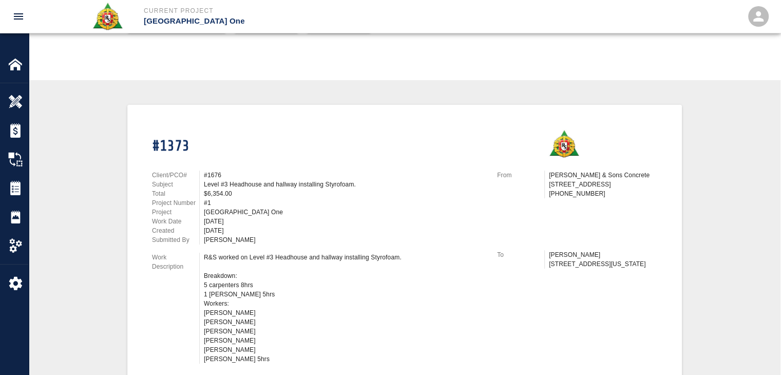
scroll to position [0, 0]
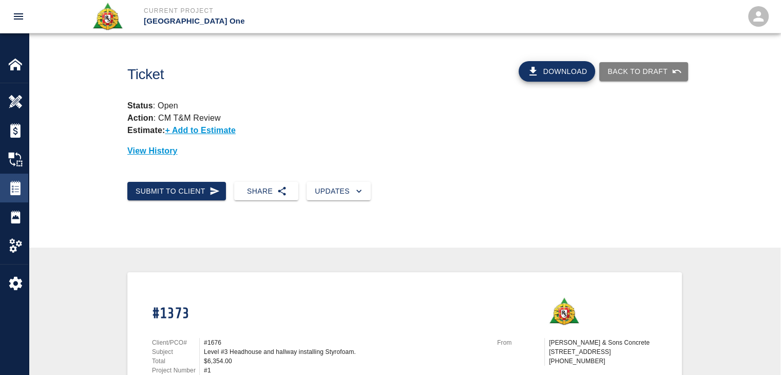
click at [12, 197] on div "Tickets" at bounding box center [14, 187] width 28 height 29
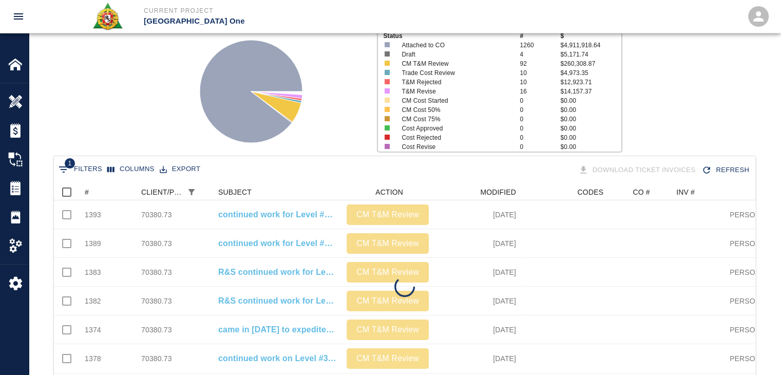
scroll to position [90, 0]
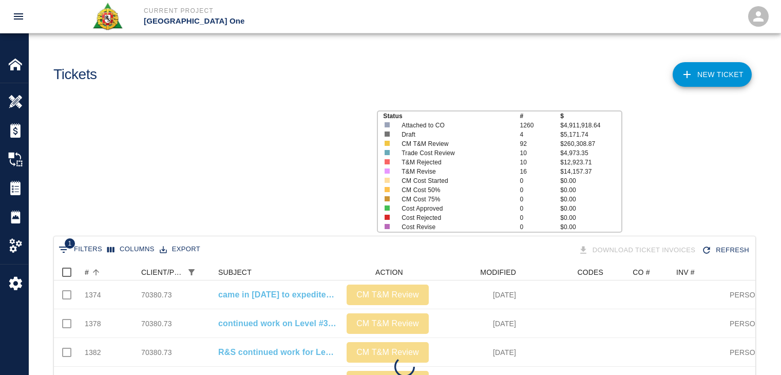
scroll to position [90, 0]
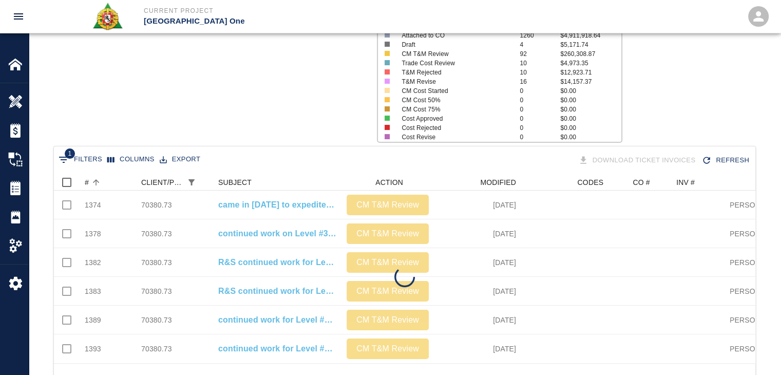
click at [101, 185] on button "Sort" at bounding box center [96, 182] width 14 height 14
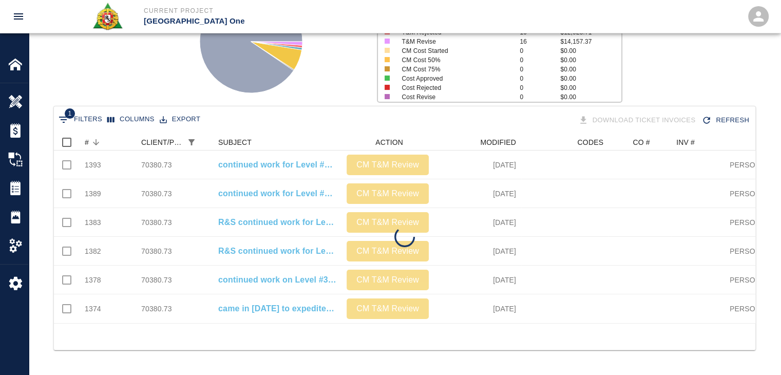
scroll to position [0, 0]
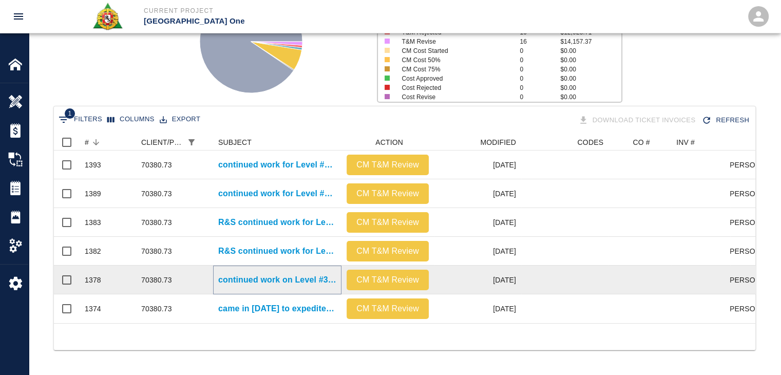
click at [233, 276] on p "continued work on Level #3 Headhouse and hallway installing Styrofoam." at bounding box center [277, 280] width 118 height 12
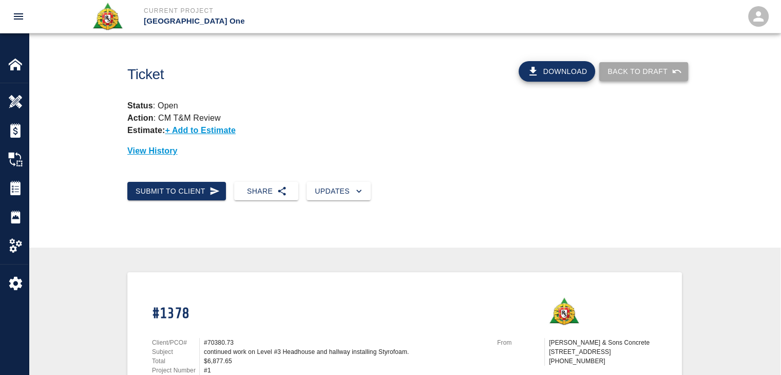
click at [621, 70] on button "Back to Draft" at bounding box center [643, 71] width 89 height 19
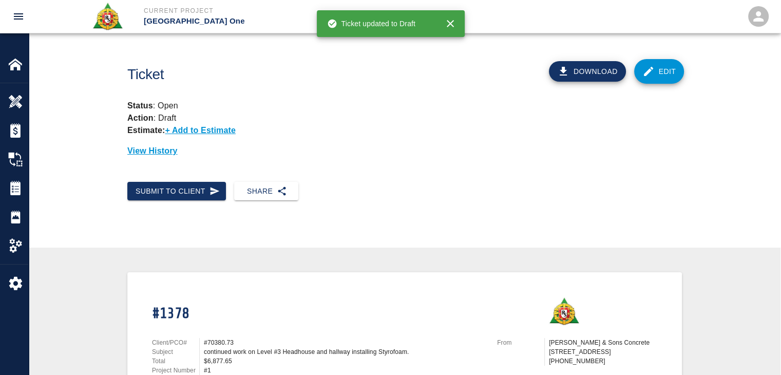
click at [640, 75] on link "Edit" at bounding box center [659, 71] width 50 height 25
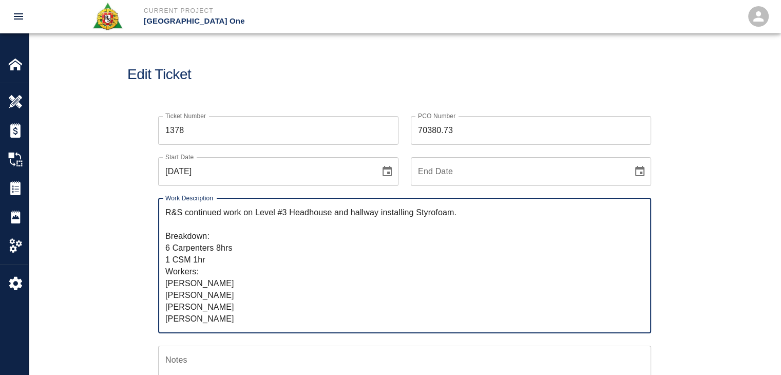
drag, startPoint x: 461, startPoint y: 132, endPoint x: 419, endPoint y: 126, distance: 43.0
click at [419, 126] on input "70380.73" at bounding box center [531, 130] width 240 height 29
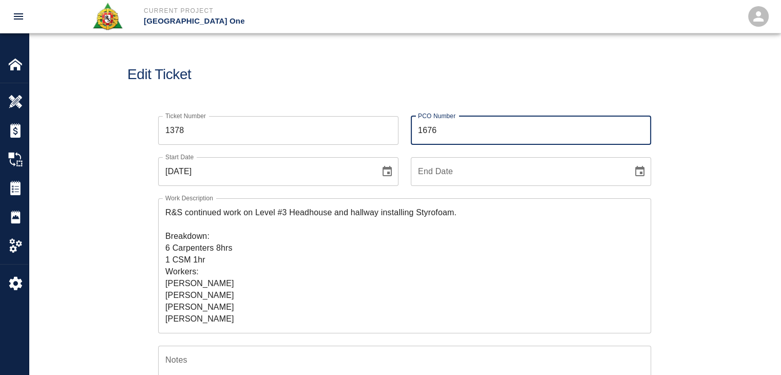
type input "1676"
click at [388, 100] on div "Edit Ticket" at bounding box center [404, 74] width 751 height 83
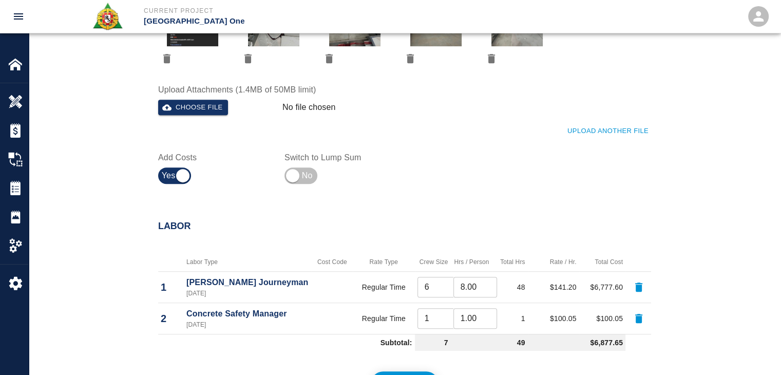
scroll to position [527, 0]
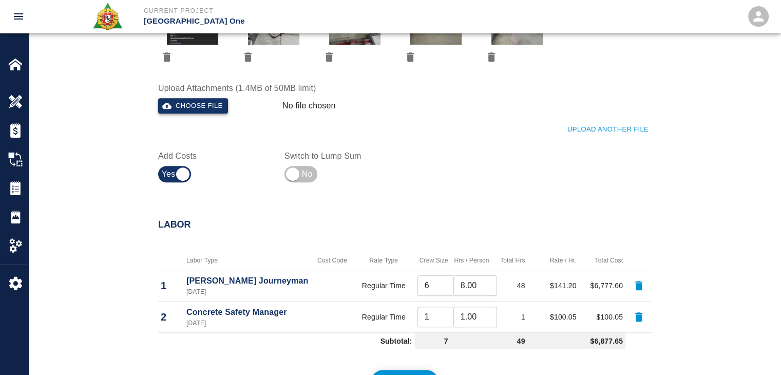
click at [210, 106] on button "Choose file" at bounding box center [193, 106] width 70 height 16
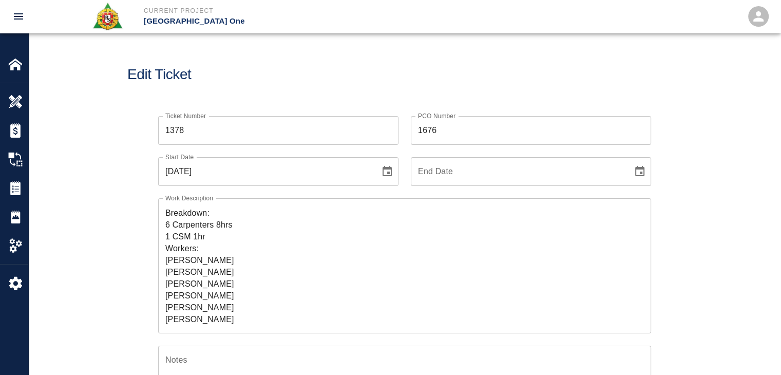
scroll to position [0, 0]
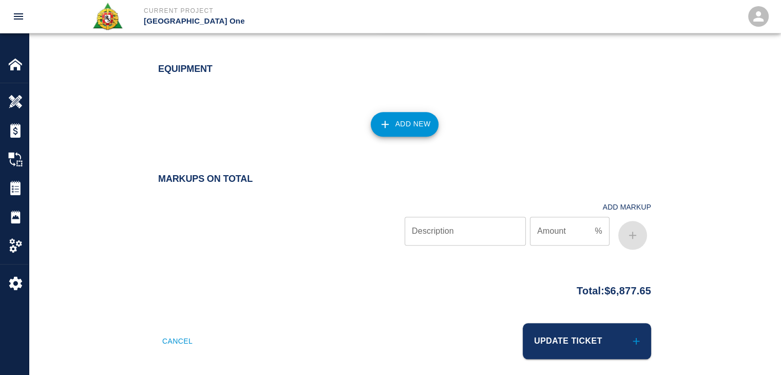
scroll to position [1086, 0]
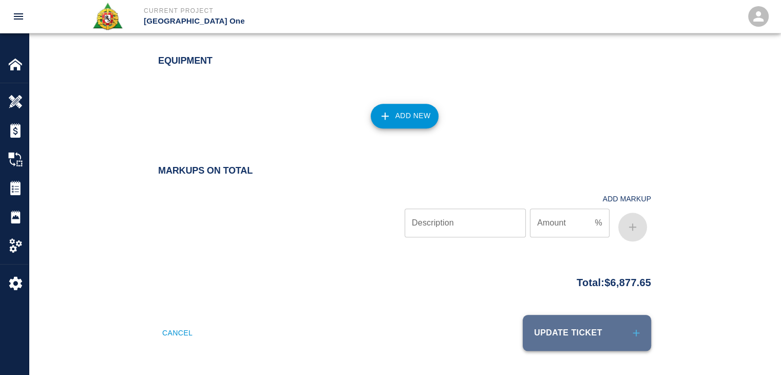
click at [545, 333] on button "Update Ticket" at bounding box center [587, 333] width 128 height 36
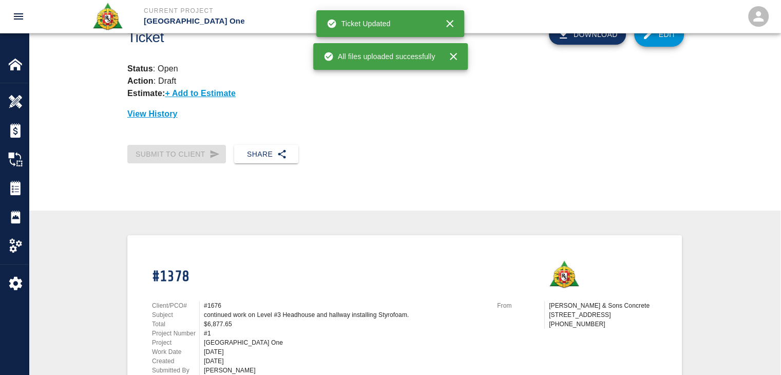
scroll to position [34, 0]
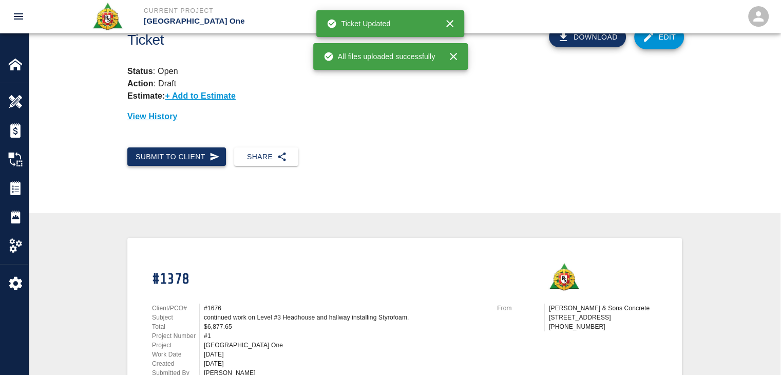
click at [224, 155] on button "Submit to Client" at bounding box center [176, 156] width 99 height 19
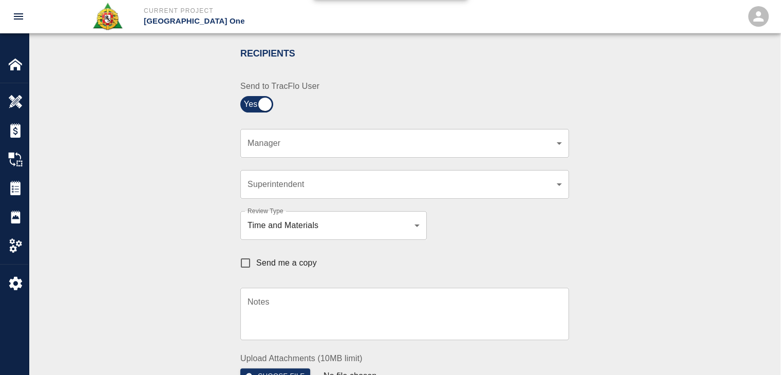
scroll to position [215, 0]
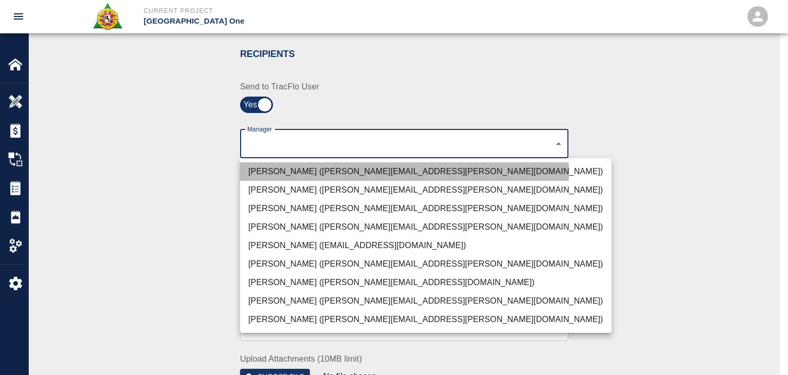
click at [285, 173] on li "[PERSON_NAME] ([PERSON_NAME][EMAIL_ADDRESS][PERSON_NAME][DOMAIN_NAME])" at bounding box center [426, 171] width 372 height 18
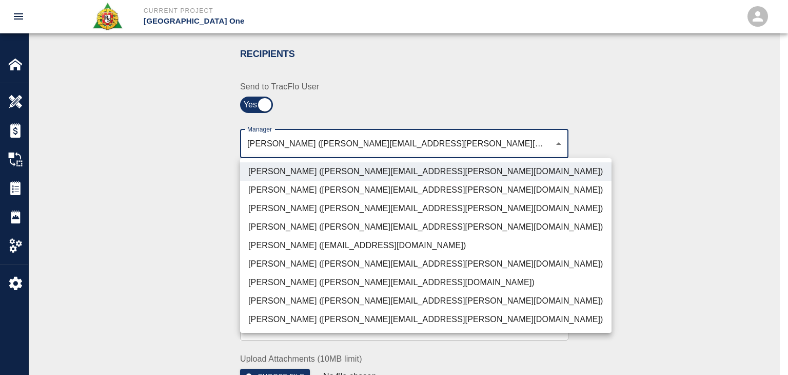
click at [277, 203] on li "[PERSON_NAME] ([PERSON_NAME][EMAIL_ADDRESS][PERSON_NAME][DOMAIN_NAME])" at bounding box center [426, 208] width 372 height 18
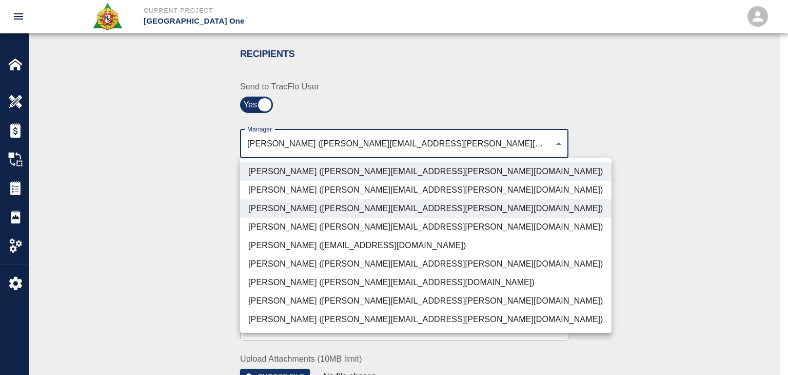
click at [272, 282] on li "[PERSON_NAME] ([PERSON_NAME][EMAIL_ADDRESS][DOMAIN_NAME])" at bounding box center [426, 282] width 372 height 18
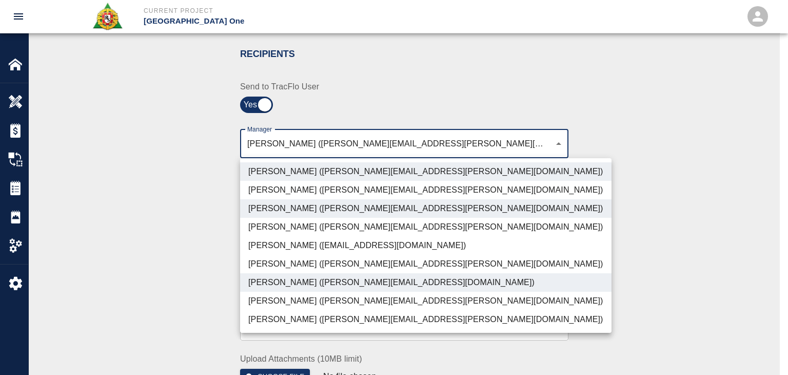
click at [295, 304] on li "[PERSON_NAME] ([PERSON_NAME][EMAIL_ADDRESS][PERSON_NAME][DOMAIN_NAME])" at bounding box center [426, 301] width 372 height 18
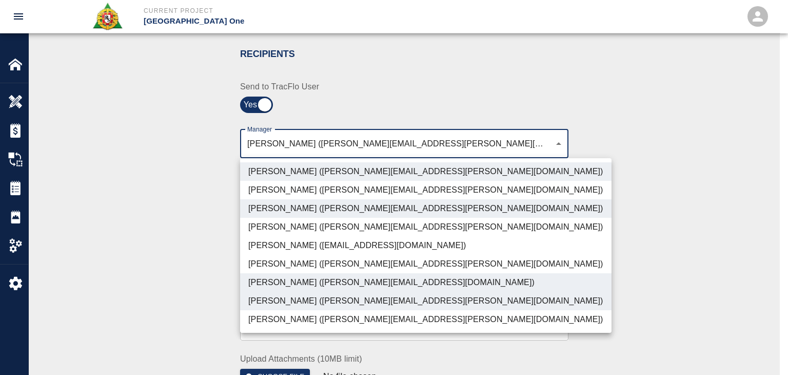
click at [289, 321] on li "[PERSON_NAME] ([PERSON_NAME][EMAIL_ADDRESS][PERSON_NAME][DOMAIN_NAME])" at bounding box center [426, 319] width 372 height 18
type input "ede96749-2565-4a65-a76c-ac2c5448e16e,69d78ca4-8a93-4c72-a988-7271956ccf0b,ad99d…"
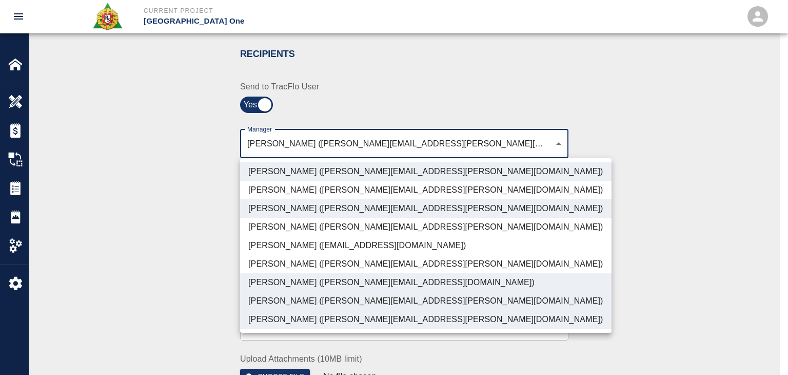
click at [171, 299] on div at bounding box center [394, 187] width 788 height 375
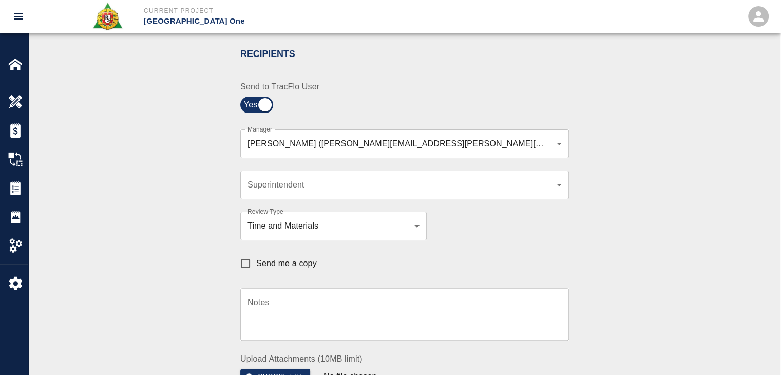
click at [249, 276] on div "Notes x Notes" at bounding box center [398, 308] width 341 height 65
click at [243, 267] on input "Send me a copy" at bounding box center [246, 264] width 22 height 22
checkbox input "true"
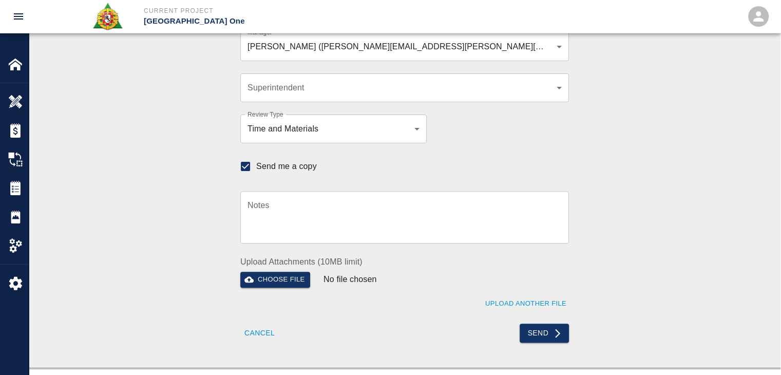
scroll to position [306, 0]
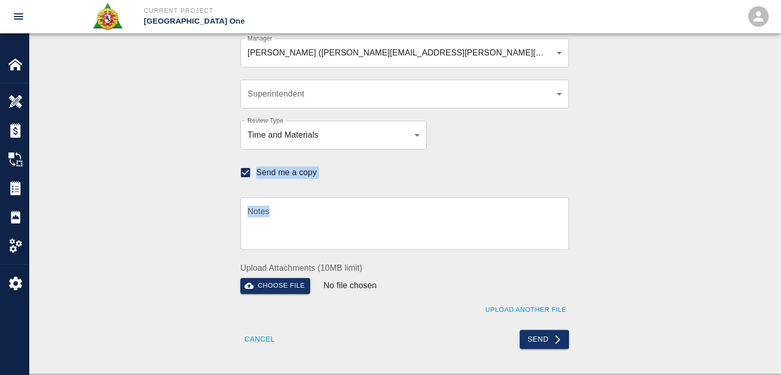
drag, startPoint x: 185, startPoint y: 122, endPoint x: 386, endPoint y: 249, distance: 238.4
click at [386, 249] on div "Recipients Send to TracFlo User Manager [PERSON_NAME] ([PERSON_NAME][EMAIL_ADDR…" at bounding box center [404, 147] width 554 height 403
click at [433, 296] on div "Upload Another File" at bounding box center [398, 303] width 341 height 28
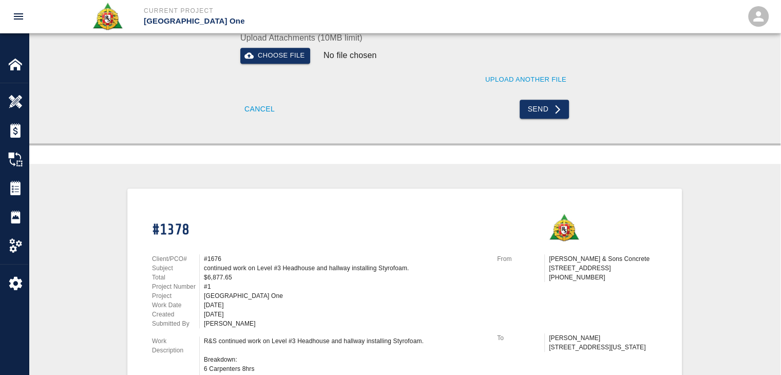
scroll to position [473, 0]
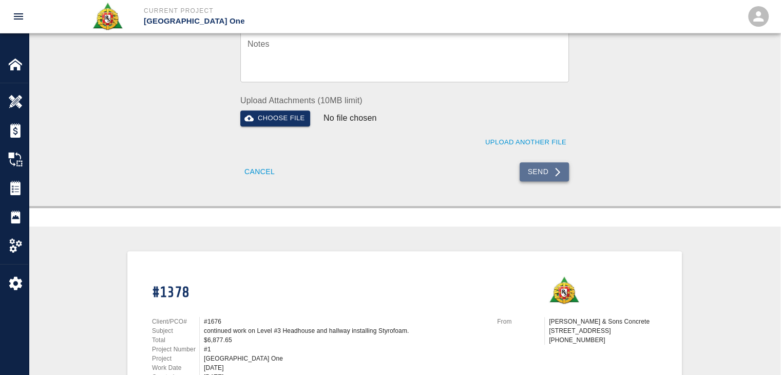
click at [544, 169] on button "Send" at bounding box center [544, 171] width 50 height 19
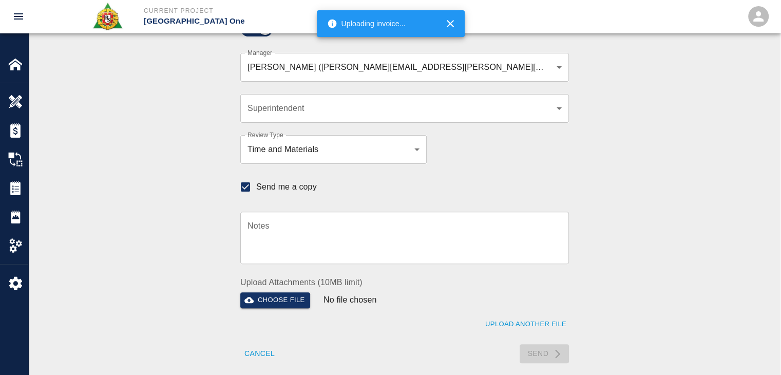
scroll to position [289, 0]
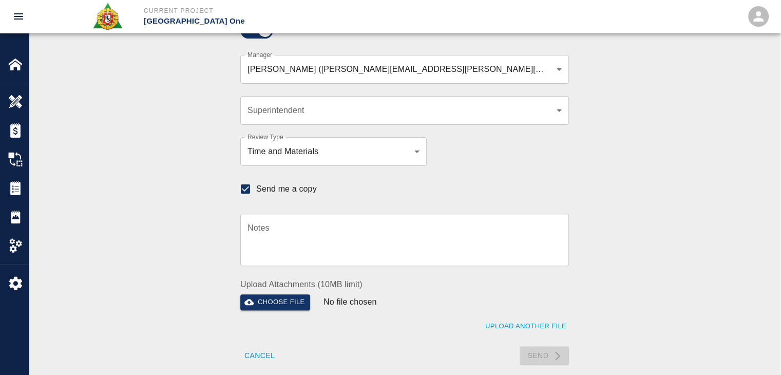
checkbox input "false"
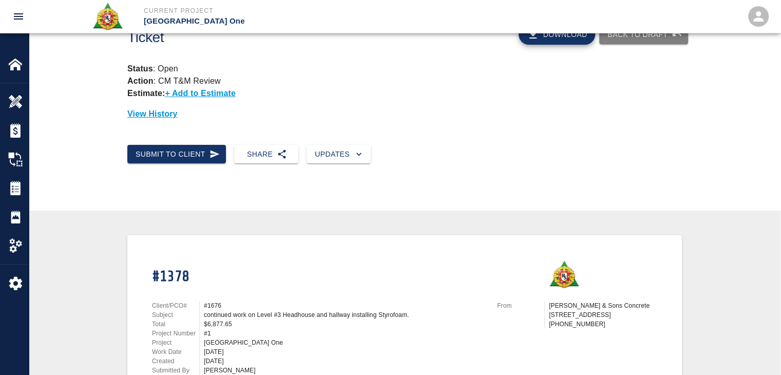
scroll to position [0, 0]
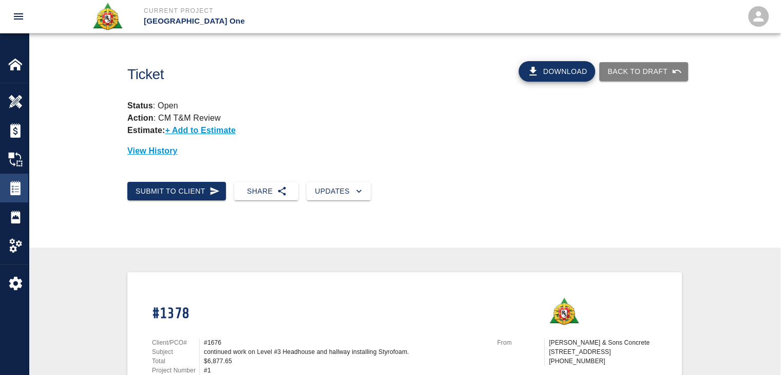
click at [12, 187] on img at bounding box center [15, 188] width 14 height 14
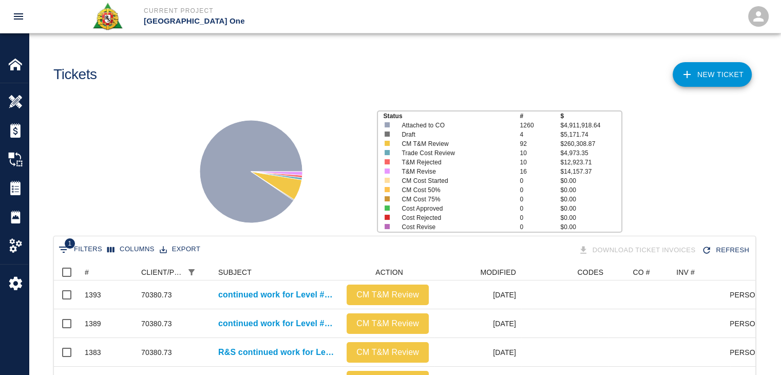
scroll to position [109, 0]
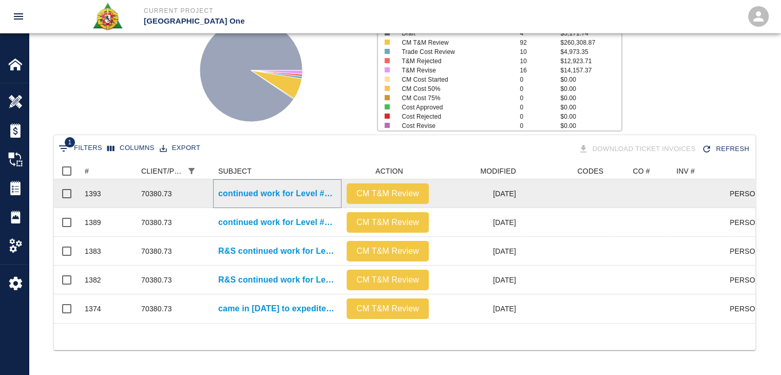
click at [234, 187] on p "continued work for Level #3 Headhouse installing Styrofoam underneath [PERSON_N…" at bounding box center [277, 193] width 118 height 12
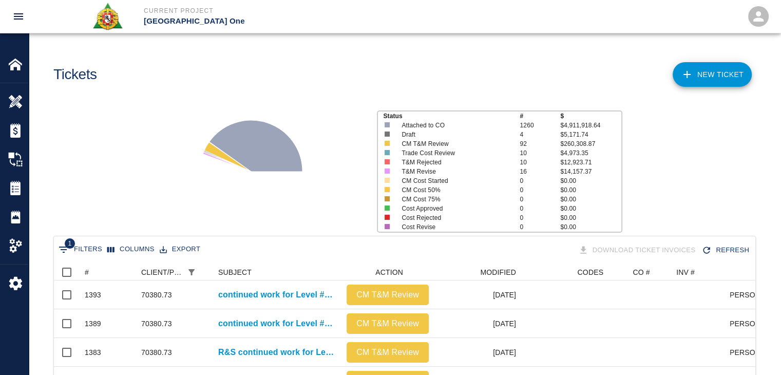
scroll to position [109, 0]
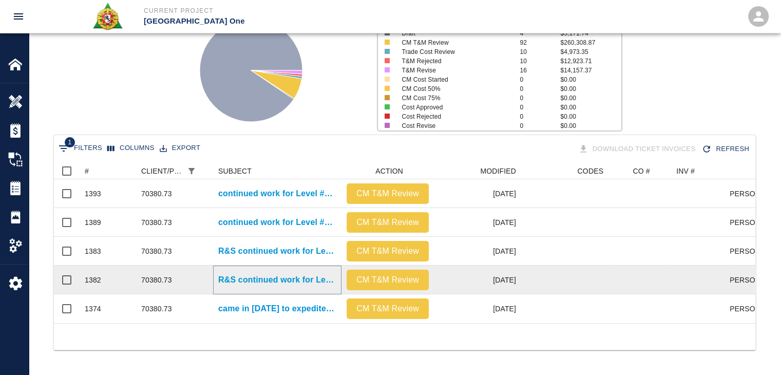
click at [234, 274] on p "R&S continued work for Level #3 Headhouse and hallway installing Styrofoam." at bounding box center [277, 280] width 118 height 12
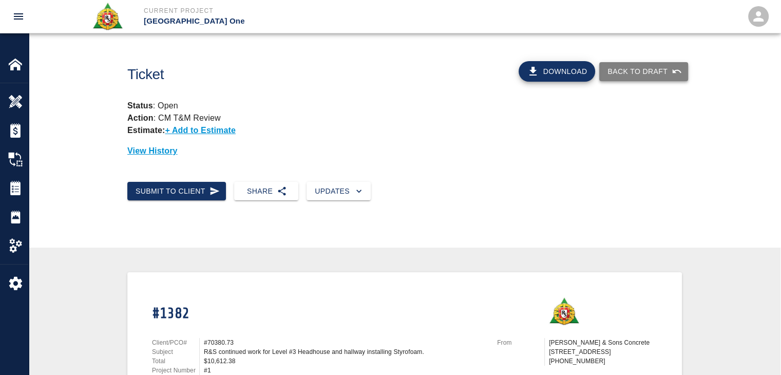
click at [622, 79] on button "Back to Draft" at bounding box center [643, 71] width 89 height 19
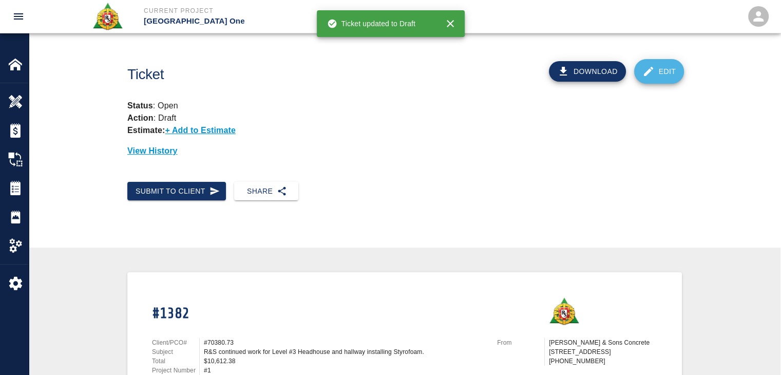
click at [649, 76] on icon at bounding box center [648, 71] width 12 height 12
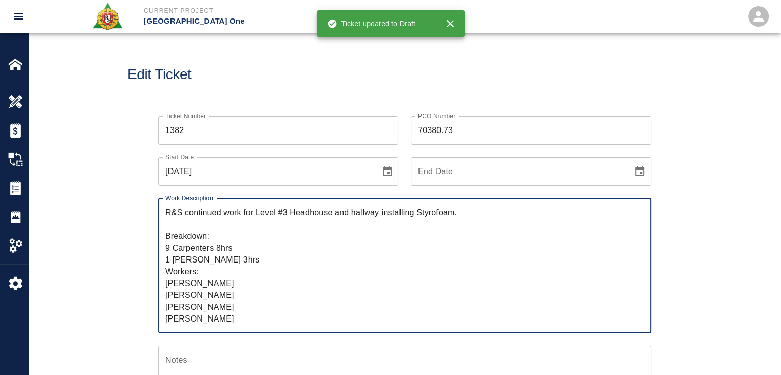
drag, startPoint x: 483, startPoint y: 135, endPoint x: 407, endPoint y: 129, distance: 76.7
click at [407, 129] on div "PCO Number 70380.73 PCO Number" at bounding box center [524, 124] width 253 height 41
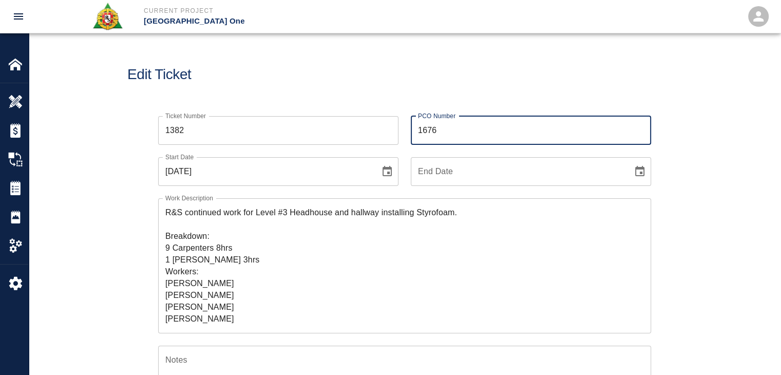
type input "1676"
click at [407, 129] on div "PCO Number 1676 PCO Number" at bounding box center [524, 124] width 253 height 41
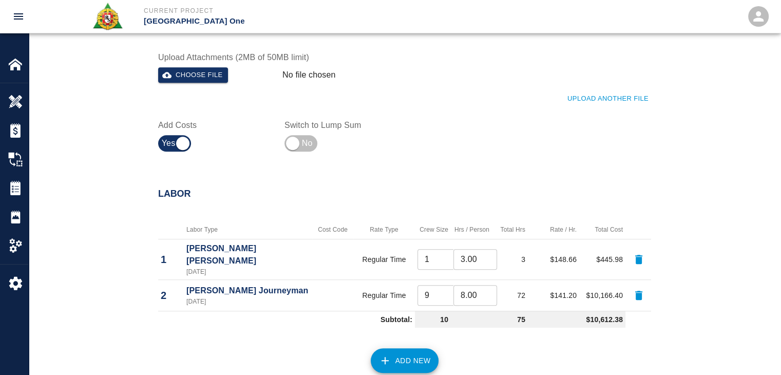
scroll to position [642, 0]
click at [185, 64] on div "Choose file" at bounding box center [216, 74] width 124 height 20
click at [198, 68] on button "Choose file" at bounding box center [193, 76] width 70 height 16
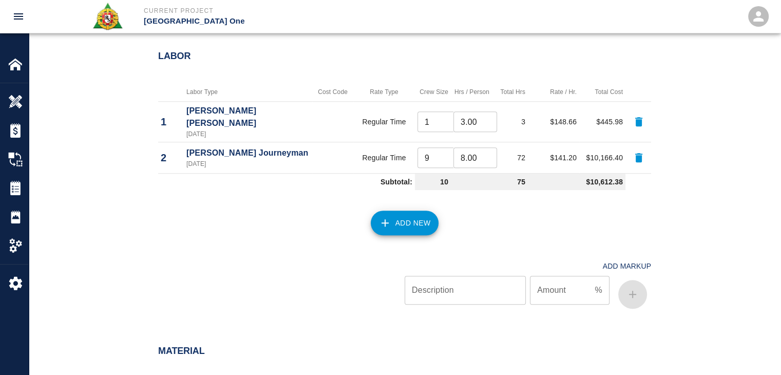
scroll to position [1170, 0]
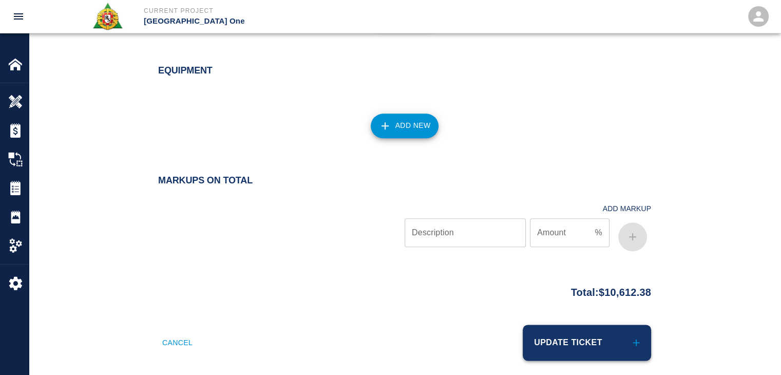
click at [589, 329] on button "Update Ticket" at bounding box center [587, 342] width 128 height 36
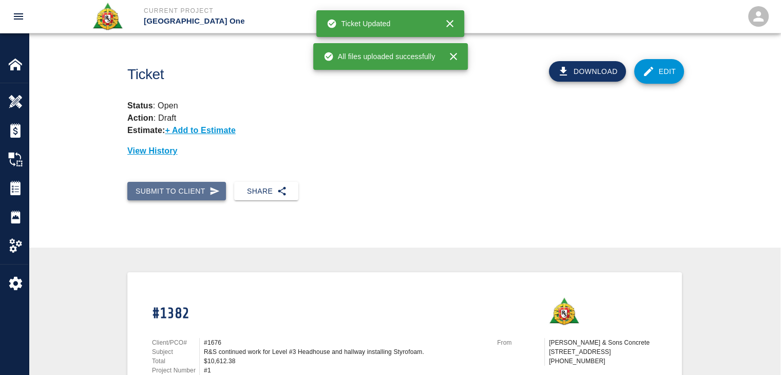
click at [208, 197] on button "Submit to Client" at bounding box center [176, 191] width 99 height 19
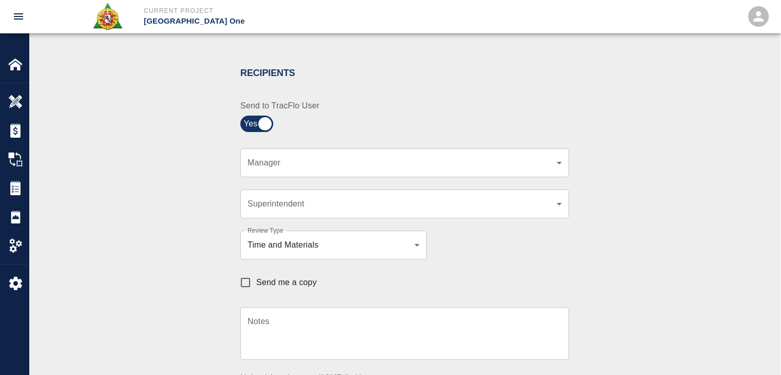
scroll to position [197, 0]
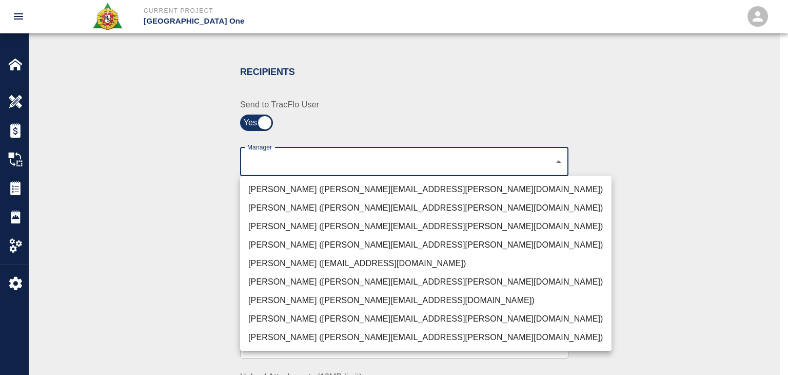
click at [302, 193] on li "[PERSON_NAME] ([PERSON_NAME][EMAIL_ADDRESS][PERSON_NAME][DOMAIN_NAME])" at bounding box center [426, 189] width 372 height 18
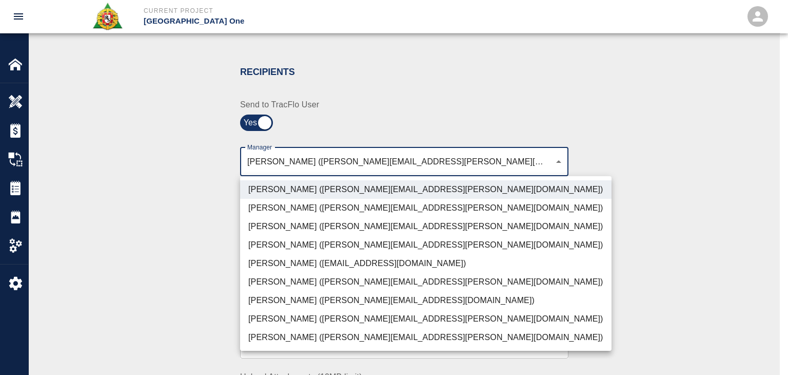
click at [306, 229] on li "[PERSON_NAME] ([PERSON_NAME][EMAIL_ADDRESS][PERSON_NAME][DOMAIN_NAME])" at bounding box center [426, 226] width 372 height 18
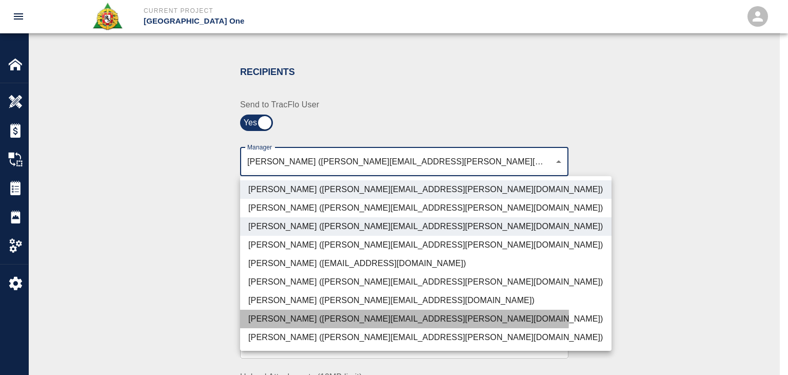
click at [290, 317] on li "[PERSON_NAME] ([PERSON_NAME][EMAIL_ADDRESS][PERSON_NAME][DOMAIN_NAME])" at bounding box center [426, 319] width 372 height 18
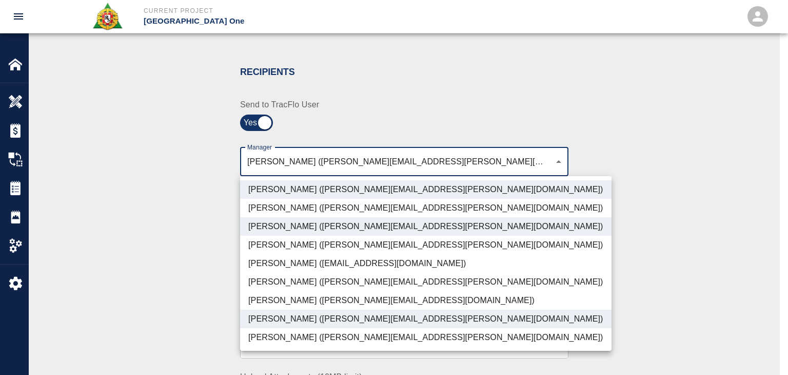
click at [277, 304] on li "[PERSON_NAME] ([PERSON_NAME][EMAIL_ADDRESS][DOMAIN_NAME])" at bounding box center [426, 300] width 372 height 18
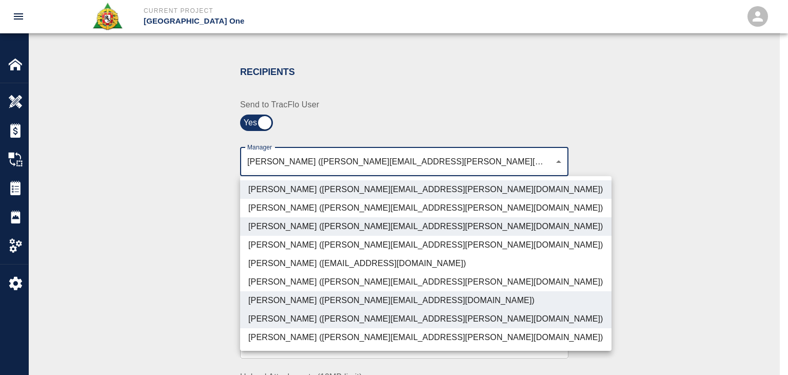
click at [287, 337] on li "[PERSON_NAME] ([PERSON_NAME][EMAIL_ADDRESS][PERSON_NAME][DOMAIN_NAME])" at bounding box center [426, 337] width 372 height 18
type input "ede96749-2565-4a65-a76c-ac2c5448e16e,69d78ca4-8a93-4c72-a988-7271956ccf0b,b38a7…"
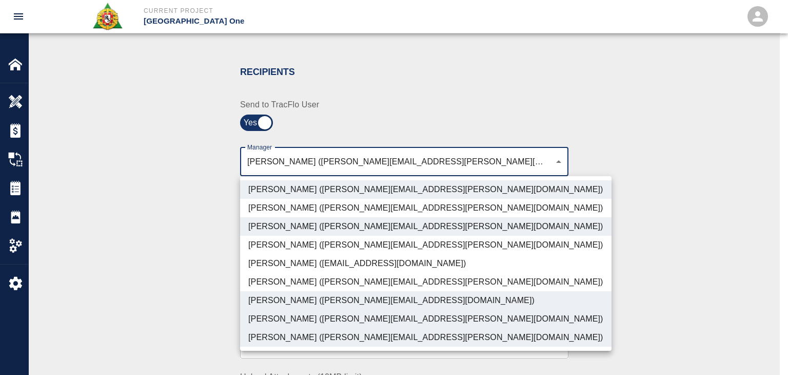
click at [220, 312] on div at bounding box center [394, 187] width 788 height 375
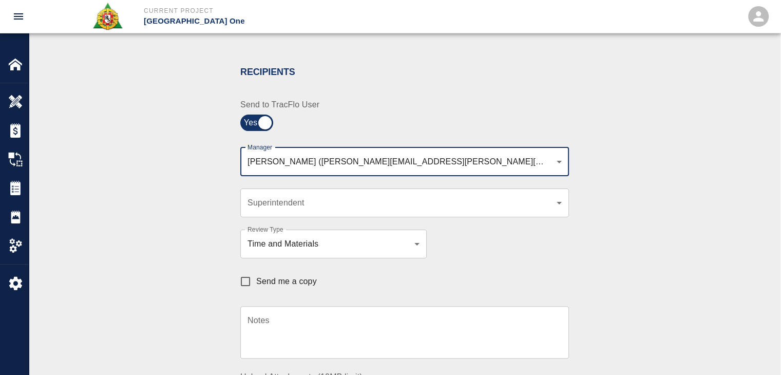
click at [265, 286] on span "Send me a copy" at bounding box center [286, 281] width 61 height 12
click at [256, 286] on input "Send me a copy" at bounding box center [246, 281] width 22 height 22
checkbox input "true"
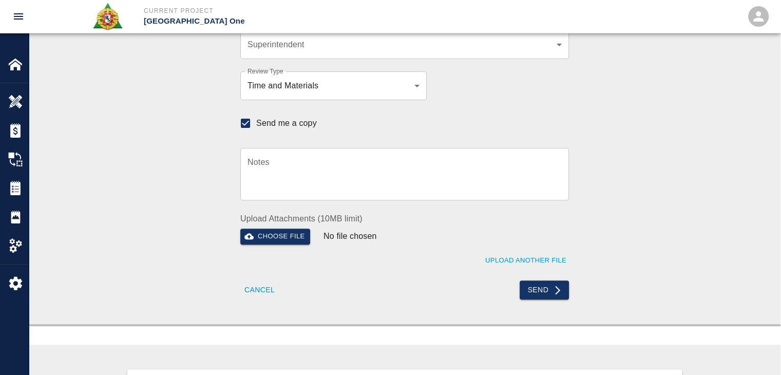
scroll to position [313, 0]
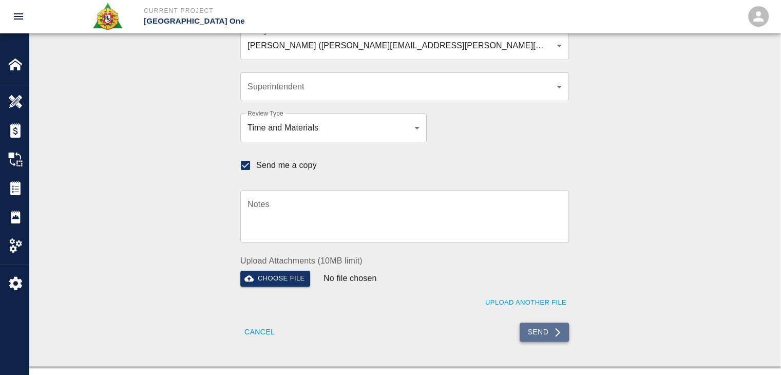
click at [535, 333] on button "Send" at bounding box center [544, 331] width 50 height 19
checkbox input "false"
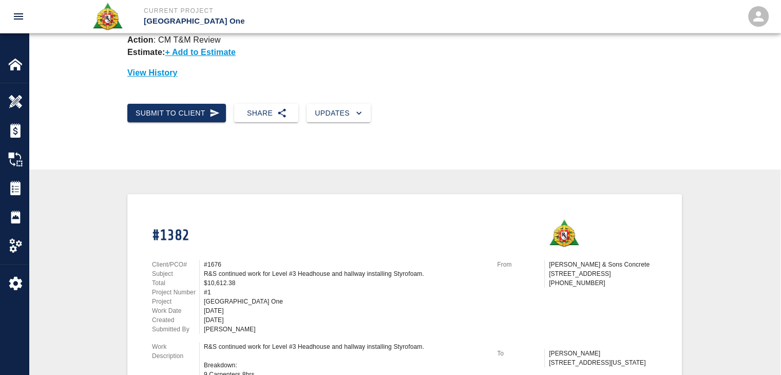
scroll to position [0, 0]
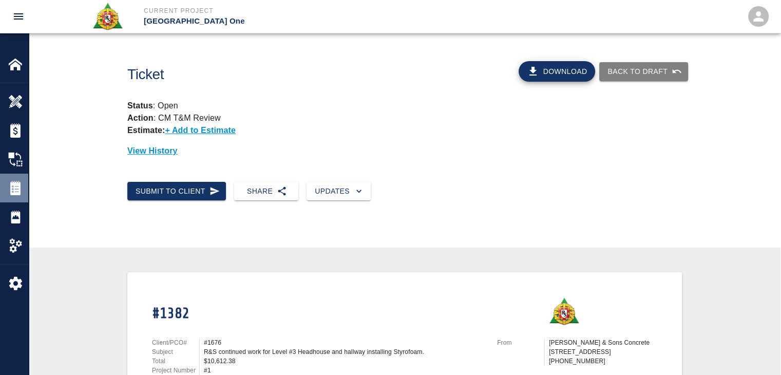
click at [10, 184] on img at bounding box center [15, 188] width 14 height 14
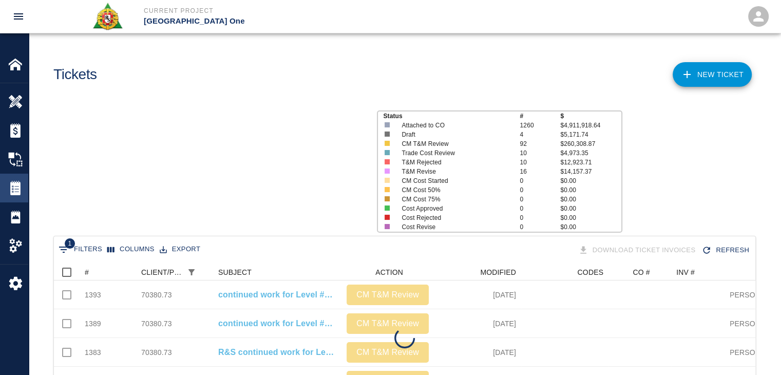
scroll to position [131, 693]
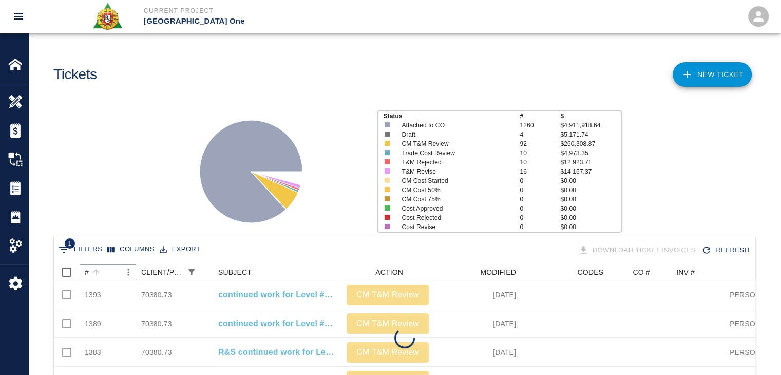
click at [100, 269] on icon "Sort" at bounding box center [95, 271] width 9 height 9
click at [102, 184] on div "Status # $ Attached to CO 1260 $4,911,918.64 Draft 4 $5,171.74 CM T&M Review 92…" at bounding box center [401, 167] width 760 height 137
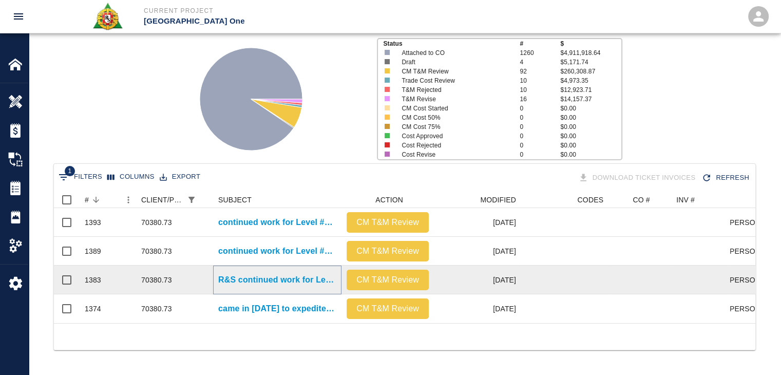
click at [226, 274] on p "R&S continued work for Level #3 Headhouse installing Styrofoam underneath [PERS…" at bounding box center [277, 280] width 118 height 12
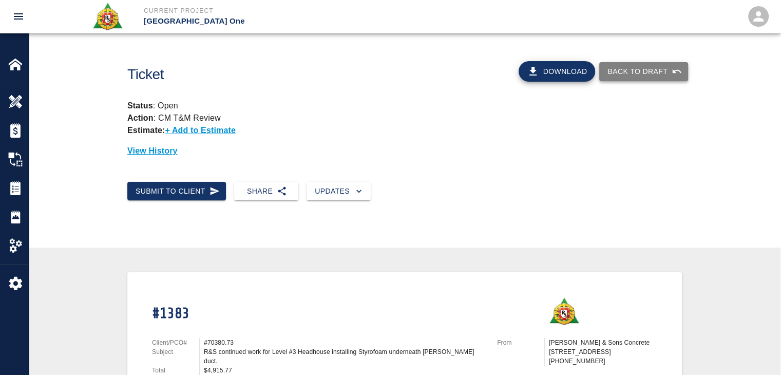
click at [602, 72] on button "Back to Draft" at bounding box center [643, 71] width 89 height 19
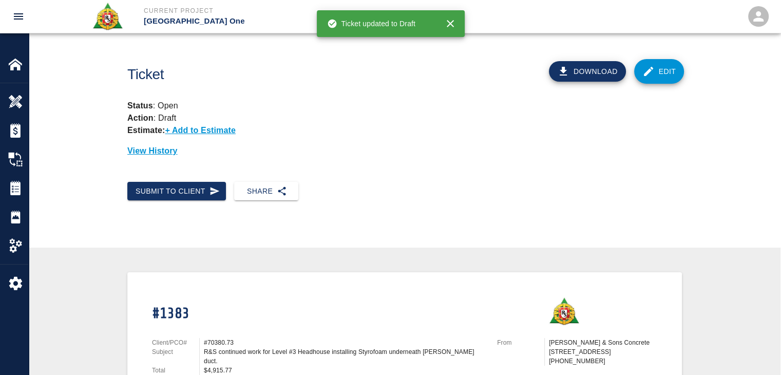
click at [651, 63] on link "Edit" at bounding box center [659, 71] width 50 height 25
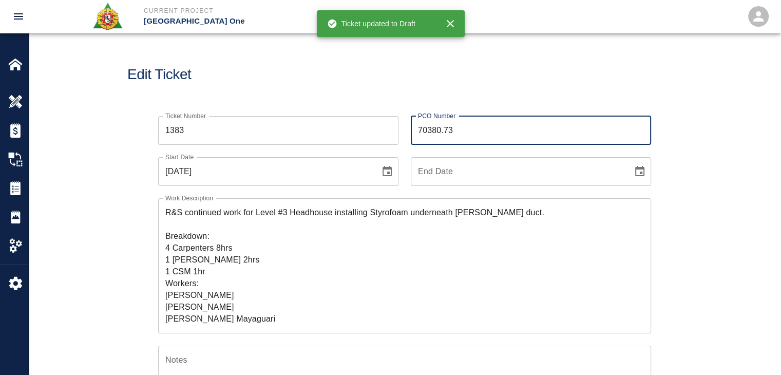
drag, startPoint x: 490, startPoint y: 132, endPoint x: 402, endPoint y: 122, distance: 87.8
click at [402, 122] on div "PCO Number 70380.73 PCO Number" at bounding box center [524, 124] width 253 height 41
type input "1676"
click at [402, 122] on div "PCO Number 1676 PCO Number" at bounding box center [524, 124] width 253 height 41
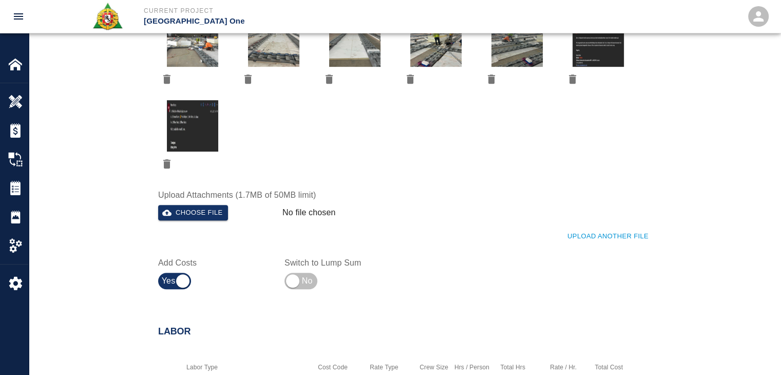
scroll to position [505, 0]
click at [205, 218] on button "Choose file" at bounding box center [193, 212] width 70 height 16
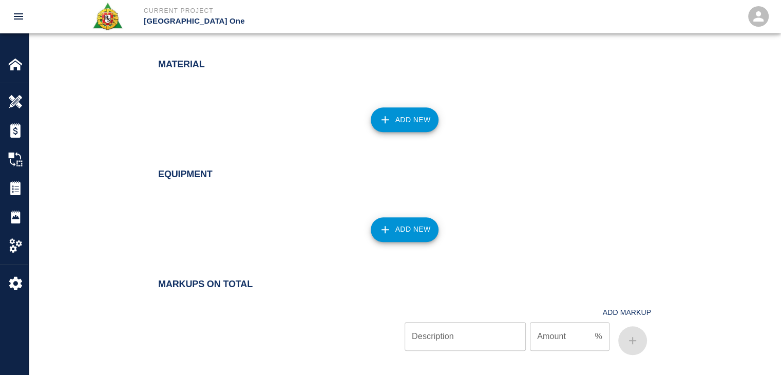
scroll to position [1202, 0]
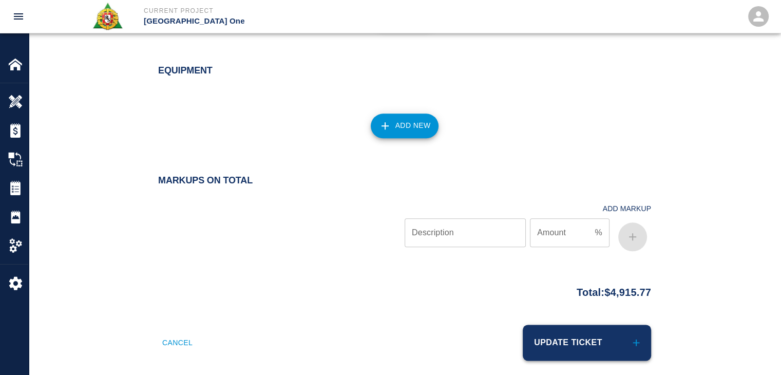
click at [564, 343] on button "Update Ticket" at bounding box center [587, 342] width 128 height 36
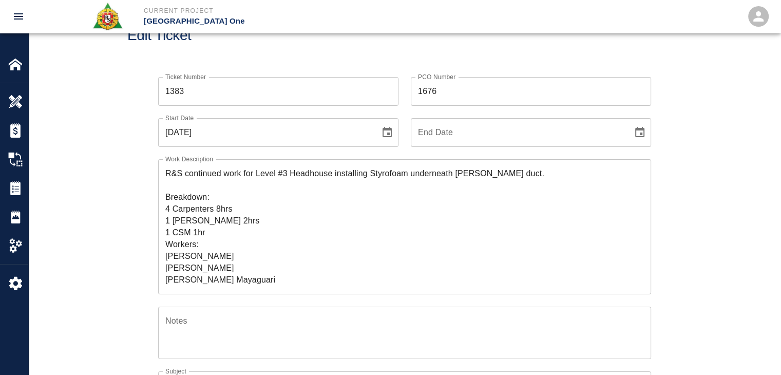
scroll to position [0, 0]
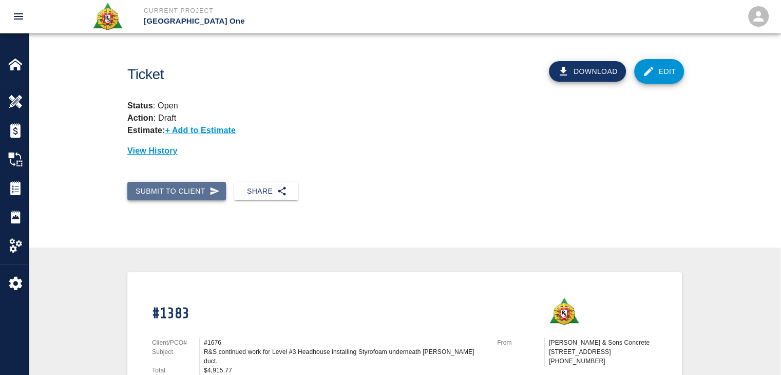
click at [208, 182] on button "Submit to Client" at bounding box center [176, 191] width 99 height 19
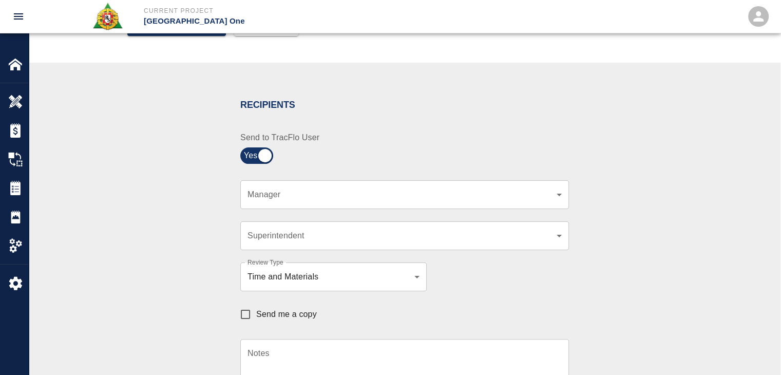
scroll to position [164, 0]
click at [297, 188] on body "Current Project [GEOGRAPHIC_DATA] One Home JFK Terminal One Overview Estimates …" at bounding box center [390, 23] width 781 height 375
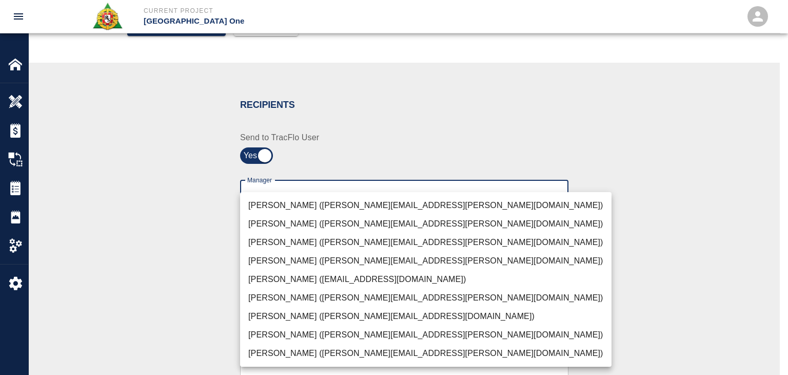
click at [291, 211] on li "[PERSON_NAME] ([PERSON_NAME][EMAIL_ADDRESS][PERSON_NAME][DOMAIN_NAME])" at bounding box center [426, 205] width 372 height 18
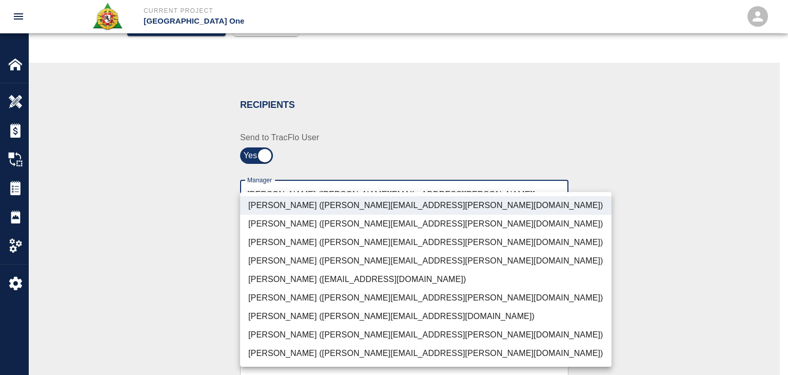
click at [268, 235] on li "[PERSON_NAME] ([PERSON_NAME][EMAIL_ADDRESS][PERSON_NAME][DOMAIN_NAME])" at bounding box center [426, 242] width 372 height 18
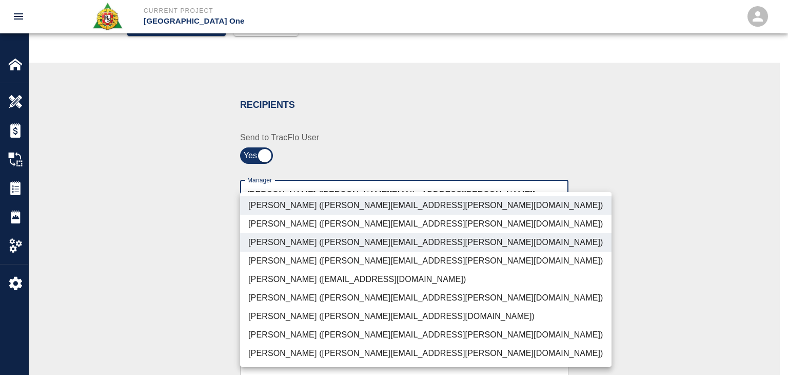
click at [269, 344] on li "[PERSON_NAME] ([PERSON_NAME][EMAIL_ADDRESS][PERSON_NAME][DOMAIN_NAME])" at bounding box center [426, 353] width 372 height 18
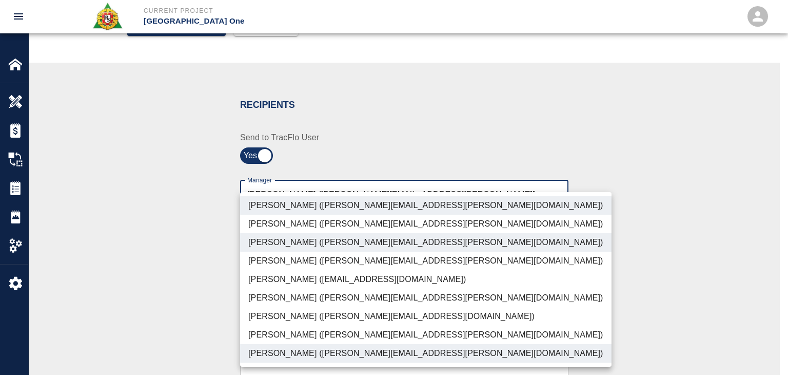
click at [254, 323] on li "[PERSON_NAME] ([PERSON_NAME][EMAIL_ADDRESS][DOMAIN_NAME])" at bounding box center [426, 316] width 372 height 18
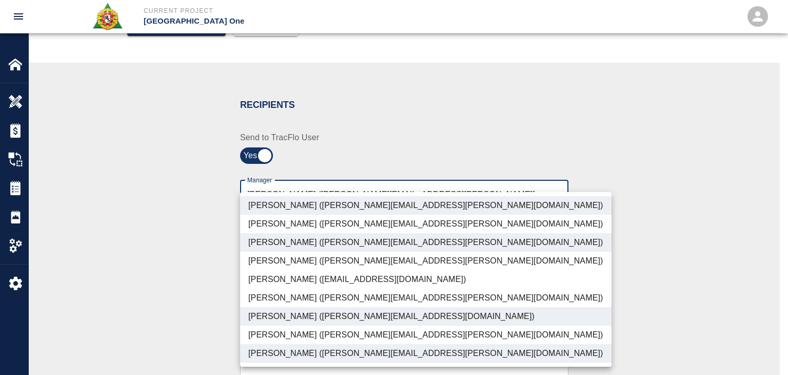
click at [258, 328] on li "[PERSON_NAME] ([PERSON_NAME][EMAIL_ADDRESS][PERSON_NAME][DOMAIN_NAME])" at bounding box center [426, 334] width 372 height 18
type input "ede96749-2565-4a65-a76c-ac2c5448e16e,69d78ca4-8a93-4c72-a988-7271956ccf0b,c39cc…"
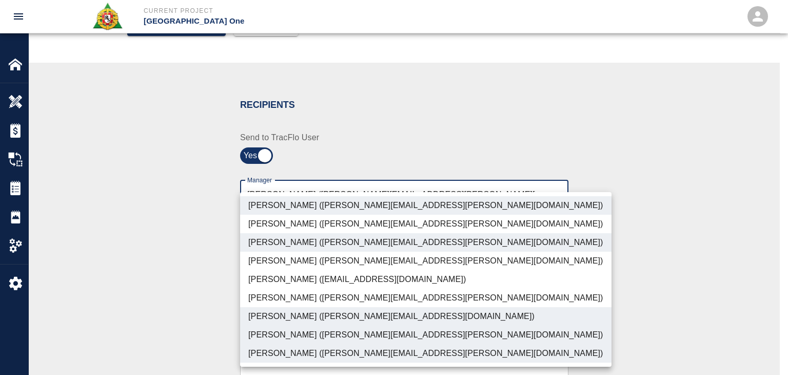
click at [208, 323] on div at bounding box center [394, 187] width 788 height 375
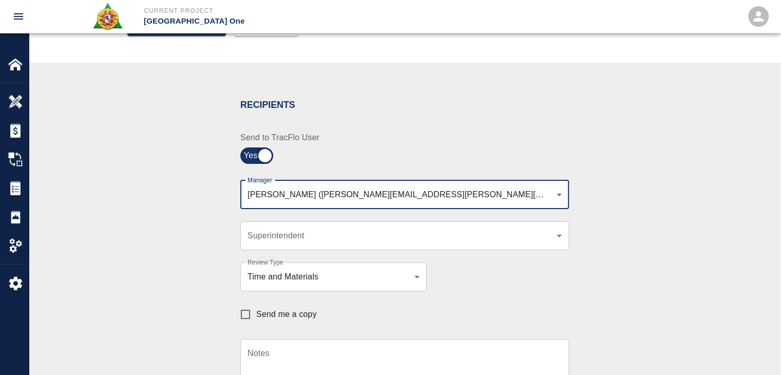
click at [261, 315] on span "Send me a copy" at bounding box center [286, 314] width 61 height 12
click at [256, 315] on input "Send me a copy" at bounding box center [246, 314] width 22 height 22
checkbox input "true"
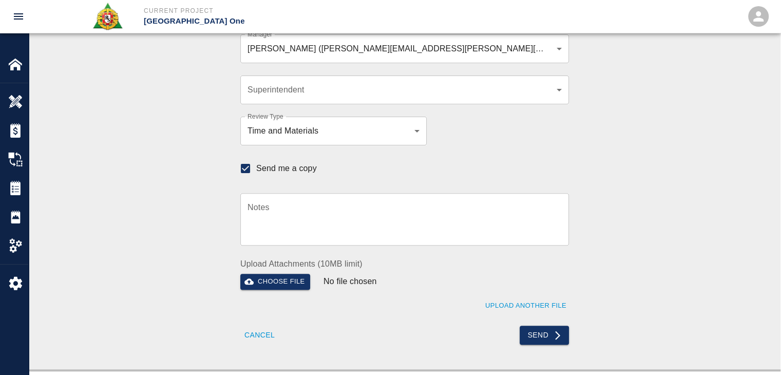
scroll to position [307, 0]
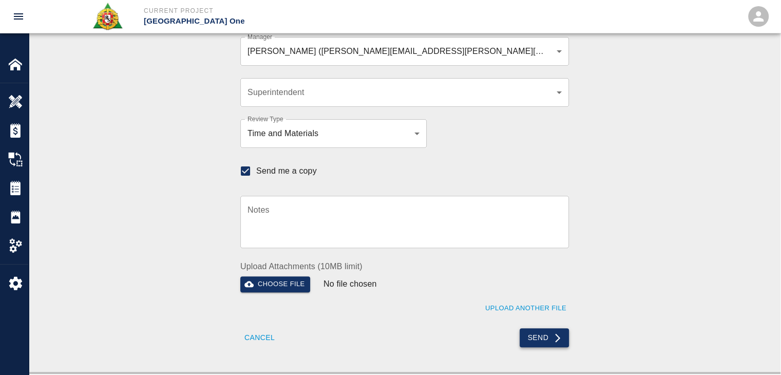
click at [541, 342] on button "Send" at bounding box center [544, 337] width 50 height 19
checkbox input "false"
